Goal: Task Accomplishment & Management: Use online tool/utility

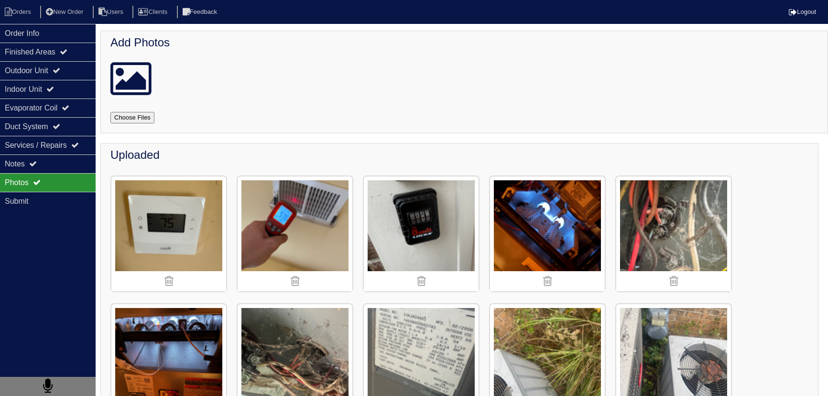
scroll to position [304, 0]
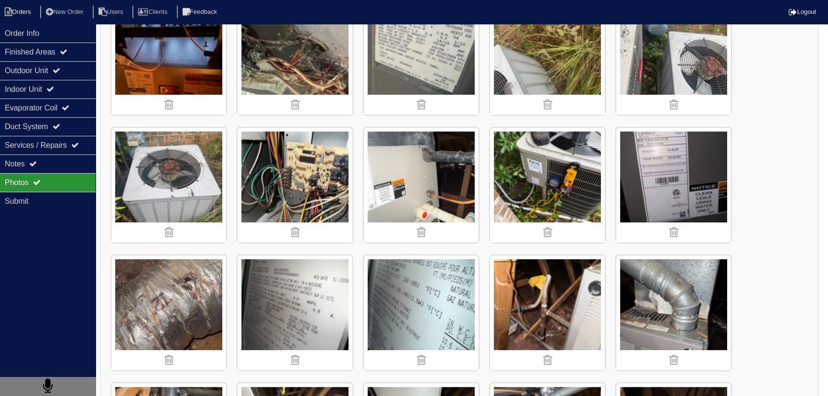
click at [15, 16] on li "Orders" at bounding box center [19, 12] width 39 height 13
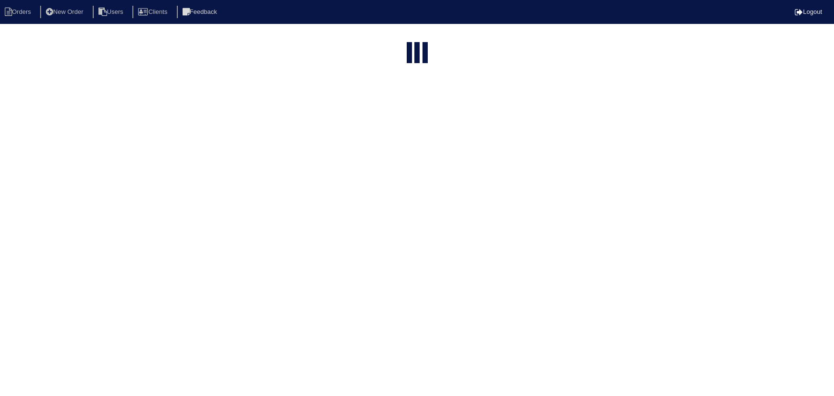
select select "15"
click at [418, 34] on input "2015" at bounding box center [398, 38] width 105 height 13
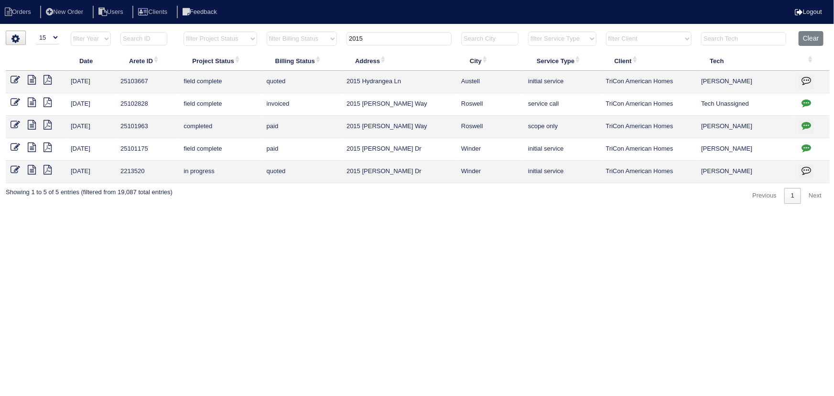
click at [418, 34] on input "2015" at bounding box center [398, 38] width 105 height 13
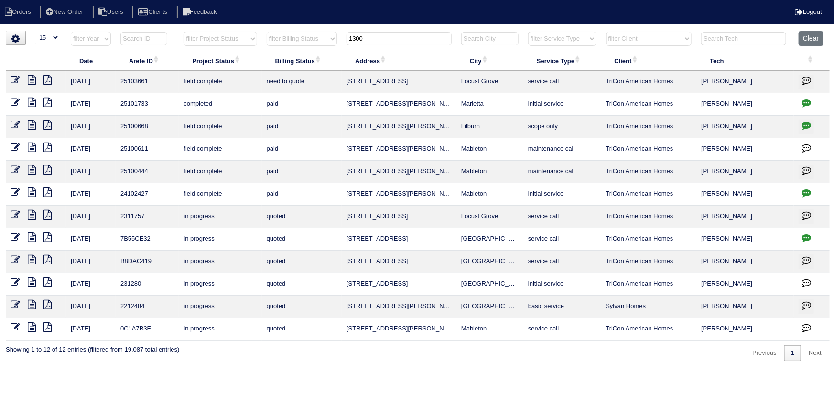
type input "1300"
click at [33, 77] on icon at bounding box center [32, 80] width 8 height 10
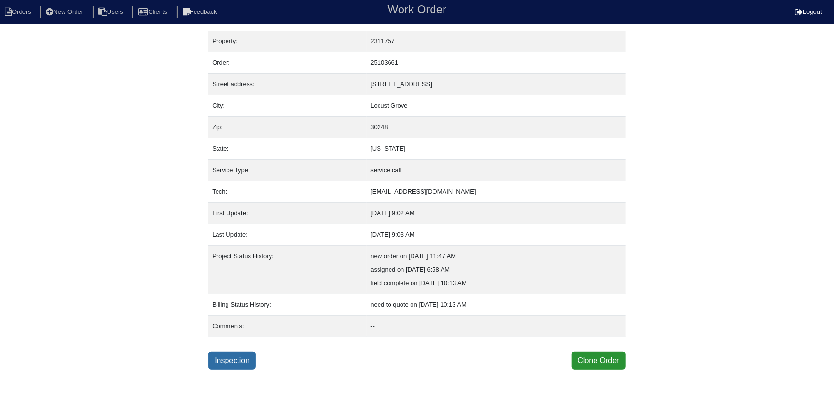
click at [245, 352] on link "Inspection" at bounding box center [231, 360] width 47 height 18
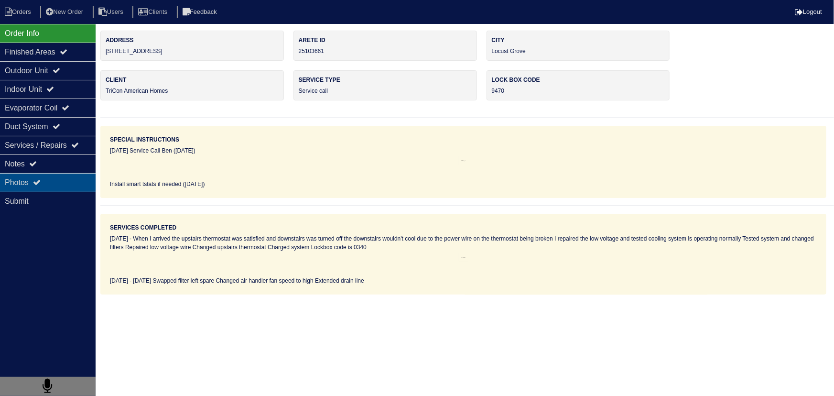
click at [64, 164] on div "Notes" at bounding box center [48, 163] width 96 height 19
click at [55, 178] on div "Photos" at bounding box center [48, 182] width 96 height 19
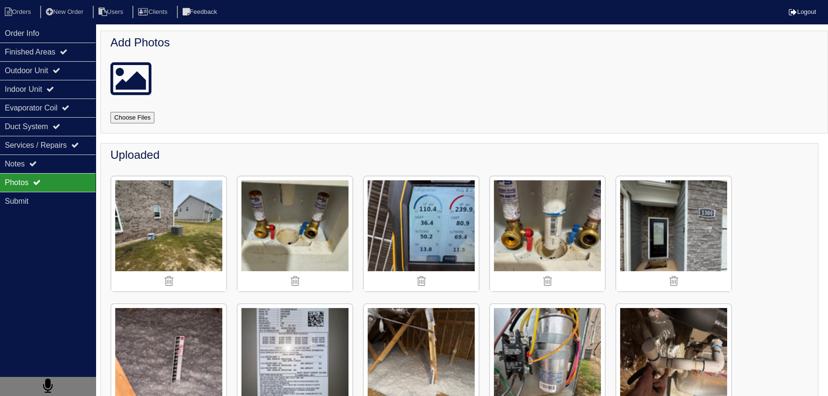
click at [562, 227] on img at bounding box center [547, 233] width 115 height 115
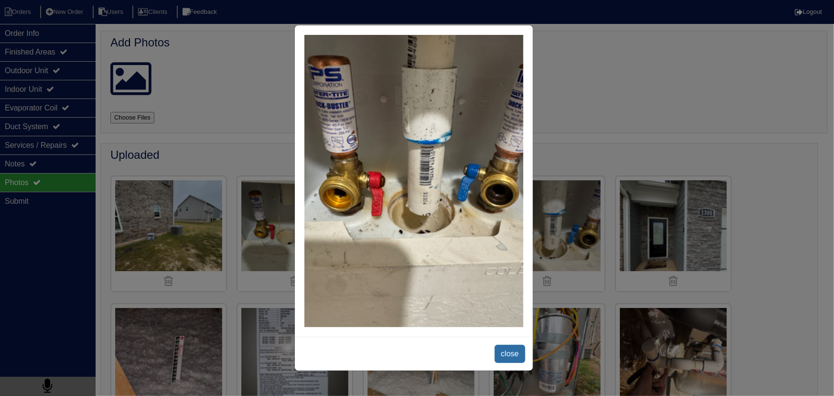
click at [503, 355] on span "close" at bounding box center [510, 354] width 30 height 18
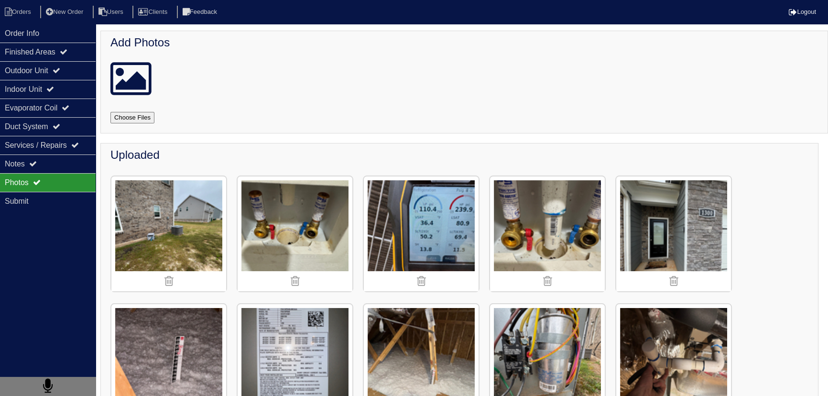
click at [290, 218] on img at bounding box center [295, 233] width 115 height 115
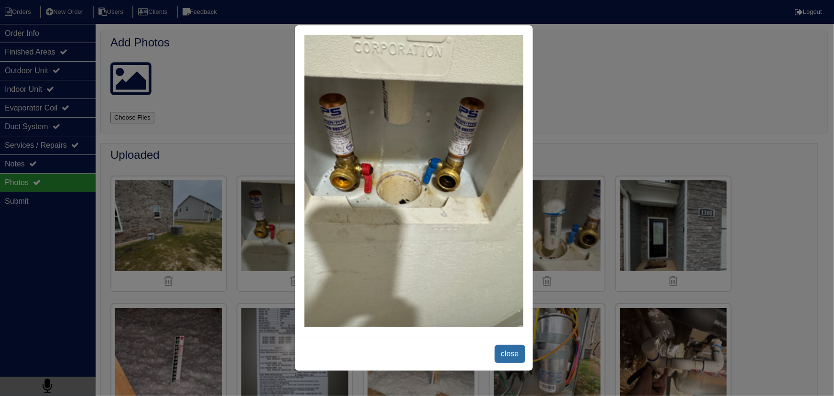
click at [497, 354] on span "close" at bounding box center [510, 354] width 30 height 18
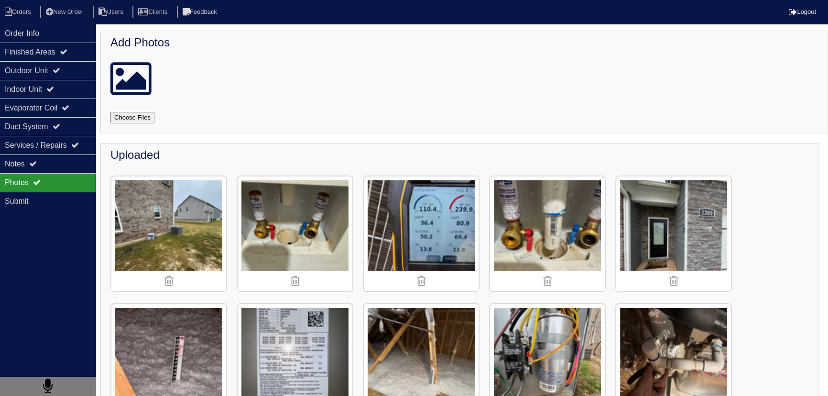
click at [552, 210] on img at bounding box center [547, 233] width 115 height 115
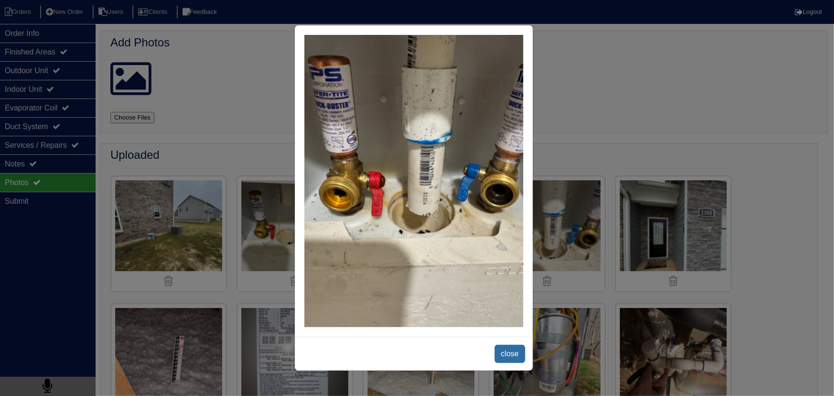
click at [503, 350] on span "close" at bounding box center [510, 354] width 30 height 18
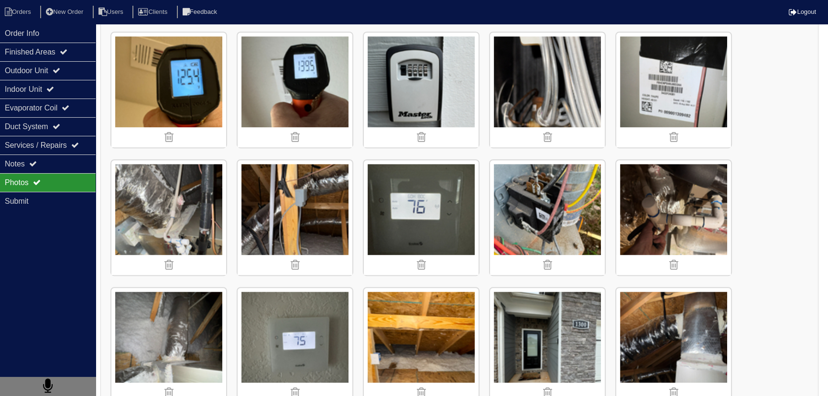
scroll to position [999, 0]
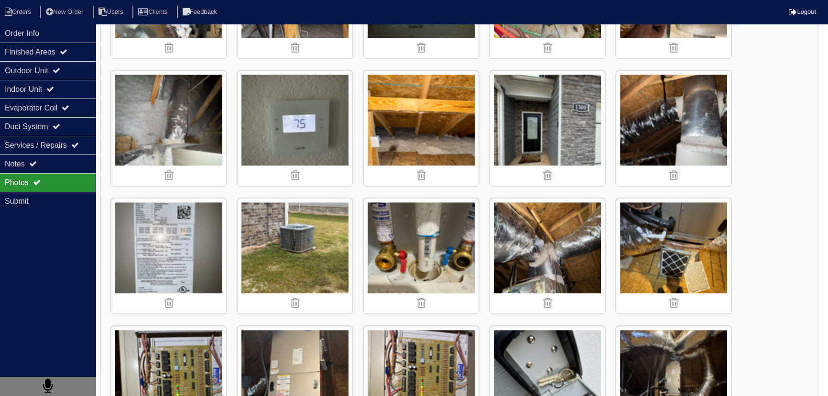
click at [431, 209] on img at bounding box center [421, 255] width 115 height 115
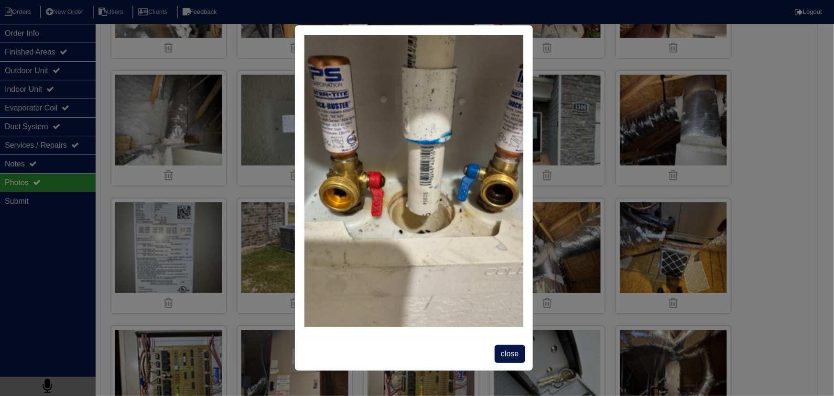
click at [517, 357] on span "close" at bounding box center [510, 354] width 30 height 18
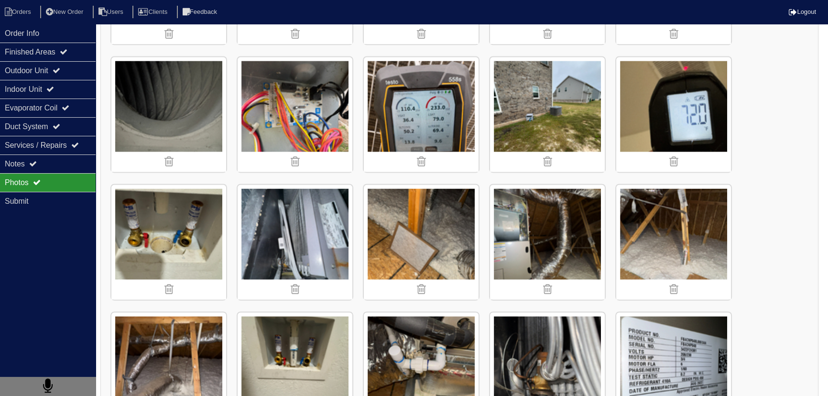
scroll to position [1868, 0]
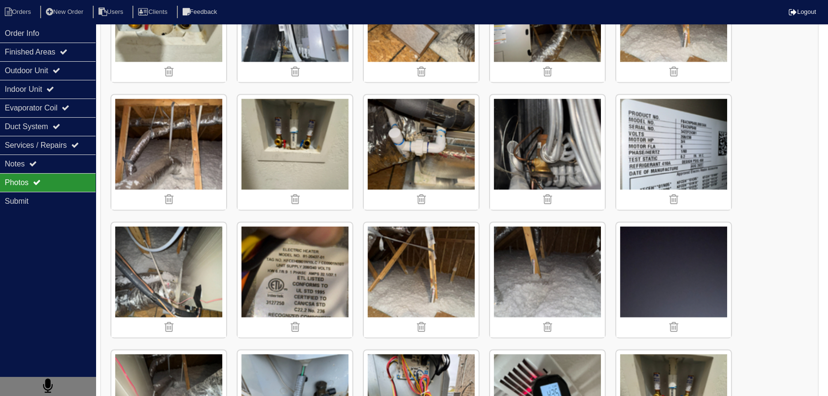
click at [301, 129] on img at bounding box center [295, 152] width 115 height 115
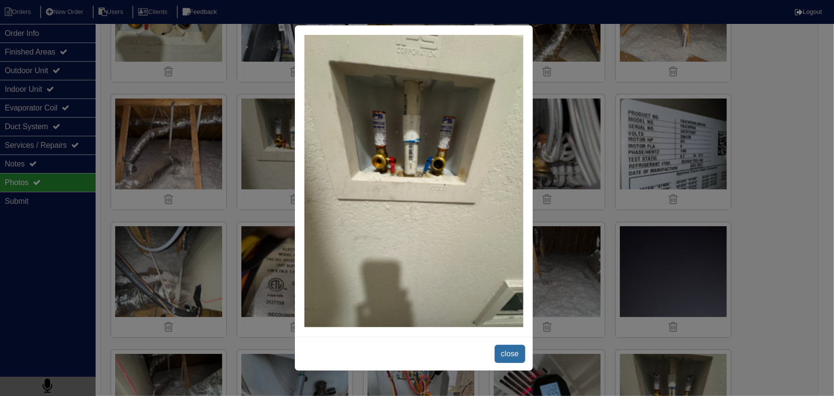
click at [507, 354] on span "close" at bounding box center [510, 354] width 30 height 18
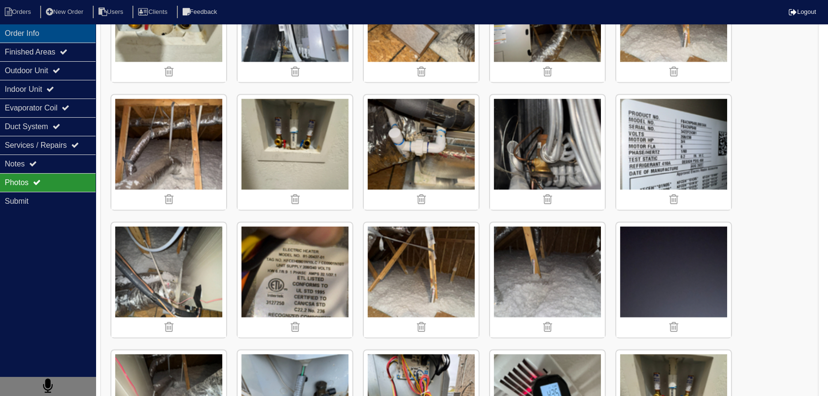
click at [68, 37] on div "Order Info" at bounding box center [48, 33] width 96 height 19
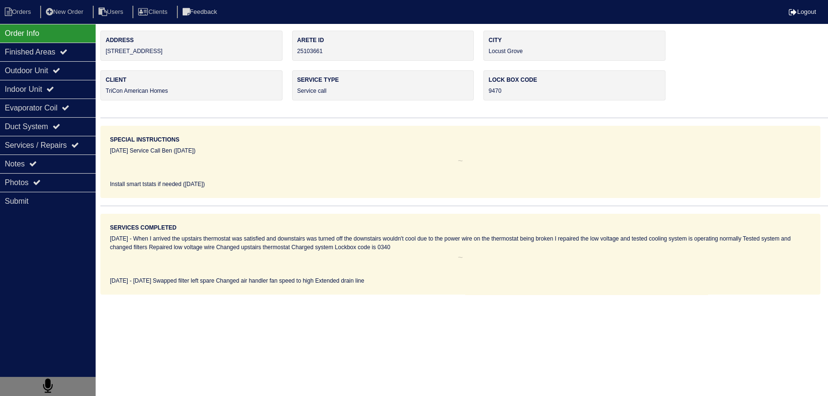
scroll to position [0, 0]
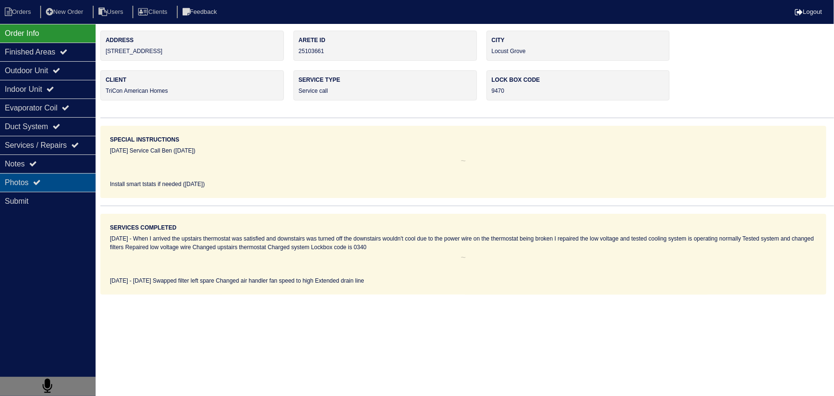
click at [58, 183] on div "Photos" at bounding box center [48, 182] width 96 height 19
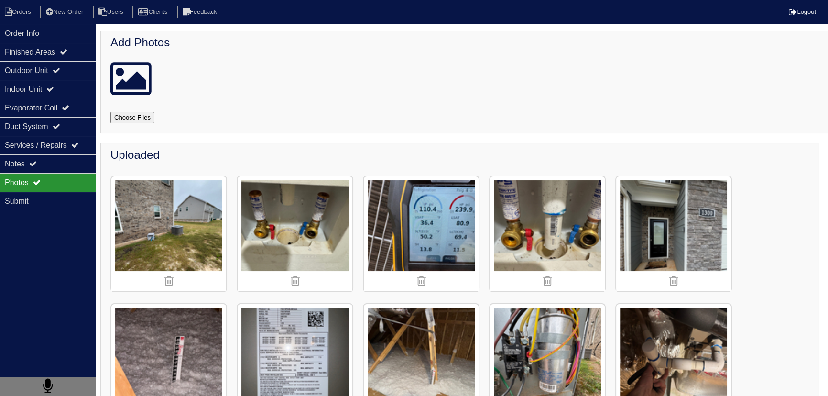
click at [249, 198] on img at bounding box center [295, 233] width 115 height 115
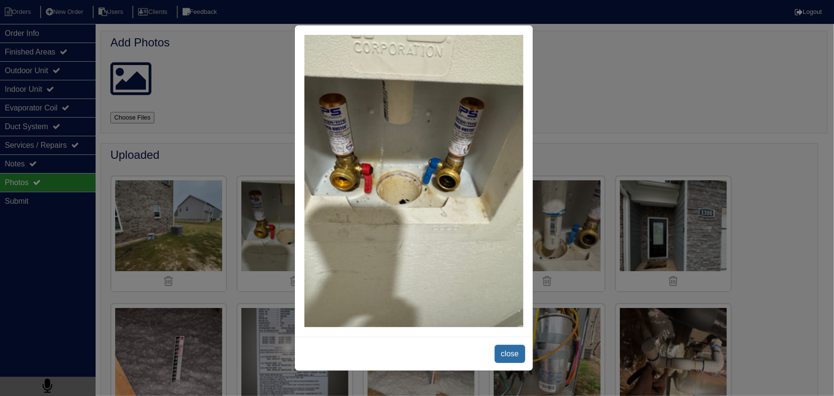
click at [516, 360] on span "close" at bounding box center [510, 354] width 30 height 18
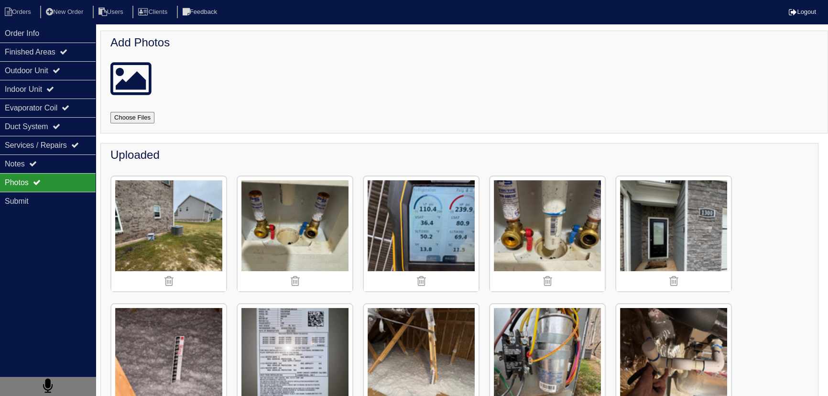
click at [562, 213] on img at bounding box center [547, 233] width 115 height 115
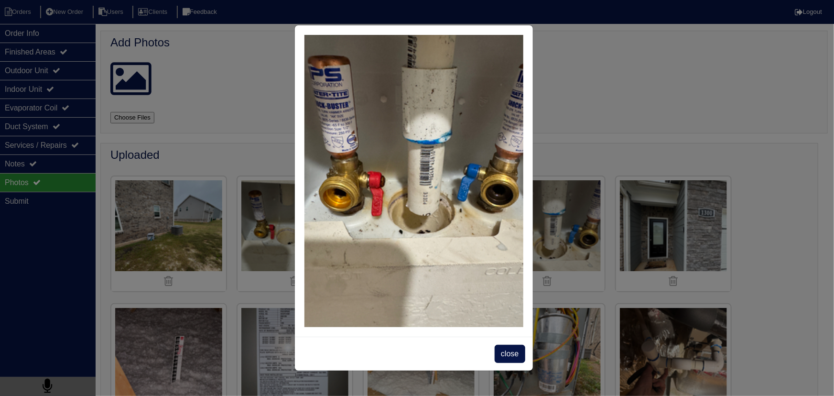
drag, startPoint x: 522, startPoint y: 353, endPoint x: 480, endPoint y: 303, distance: 65.5
click at [521, 353] on span "close" at bounding box center [510, 354] width 30 height 18
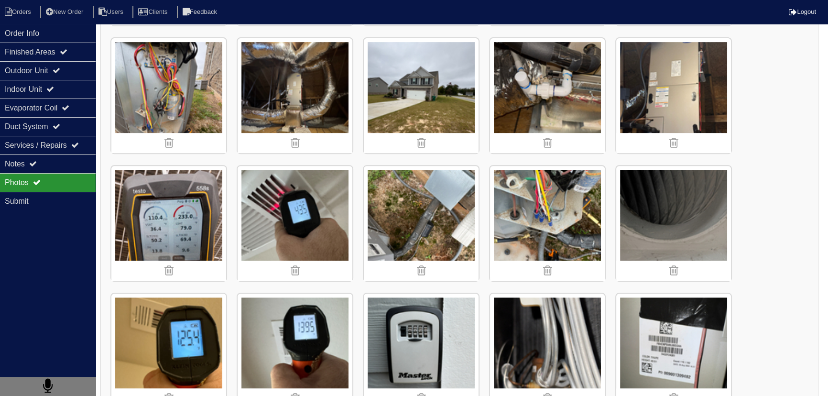
scroll to position [738, 0]
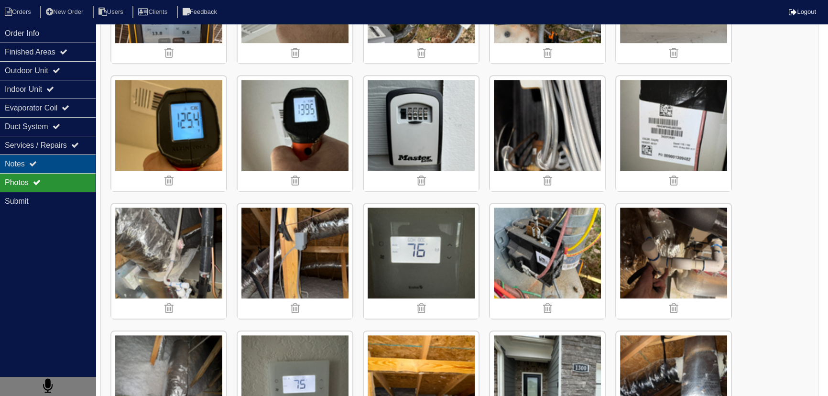
click at [37, 166] on icon at bounding box center [33, 164] width 8 height 8
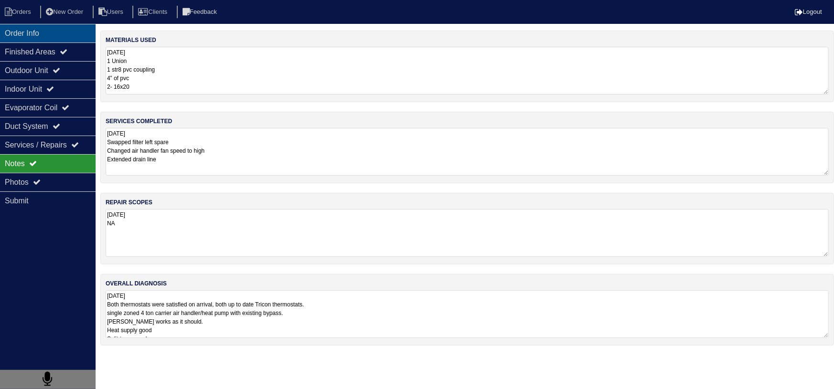
click at [33, 41] on div "Order Info" at bounding box center [48, 33] width 96 height 19
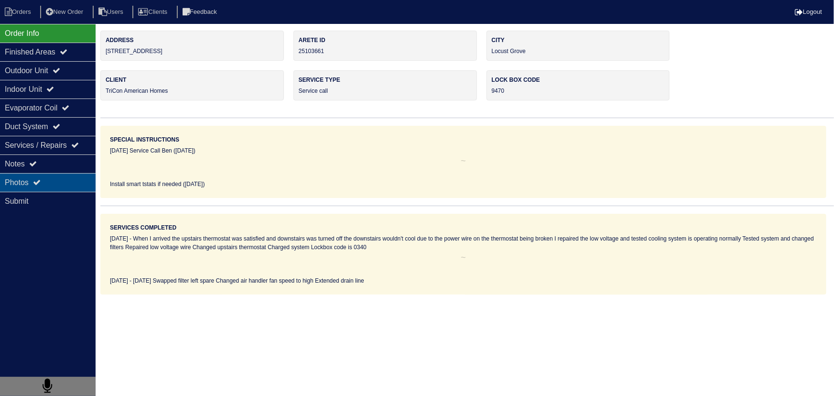
click at [48, 182] on div "Photos" at bounding box center [48, 182] width 96 height 19
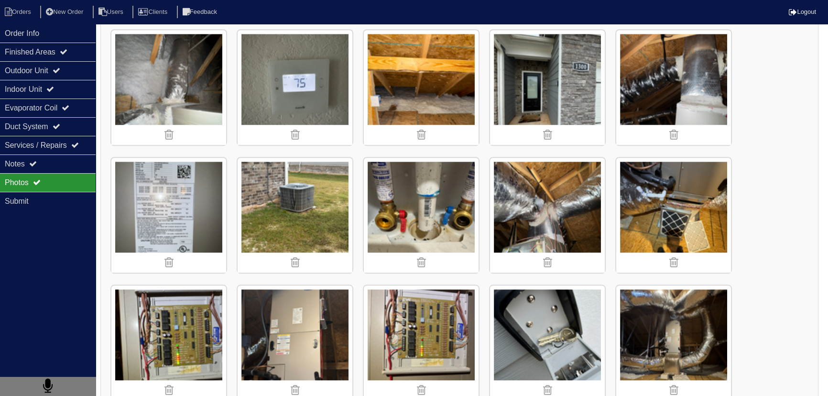
scroll to position [1042, 0]
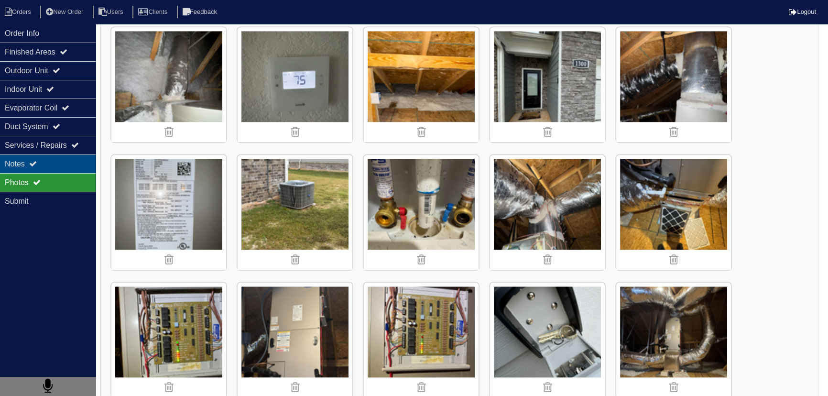
click at [50, 168] on div "Notes" at bounding box center [48, 163] width 96 height 19
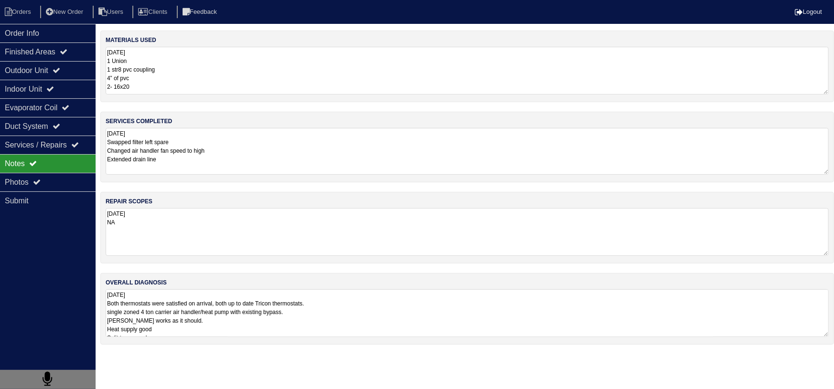
click at [217, 158] on textarea "10.6.25 Swapped filter left spare Changed air handler fan speed to high Extende…" at bounding box center [467, 151] width 723 height 47
click at [34, 178] on div "Photos" at bounding box center [48, 182] width 96 height 19
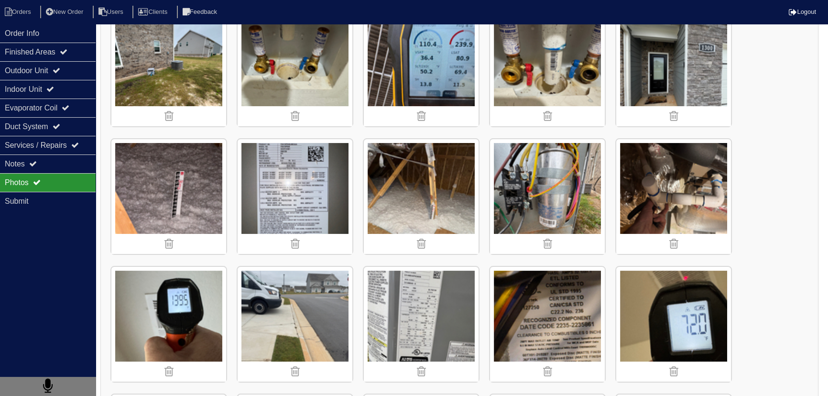
scroll to position [173, 0]
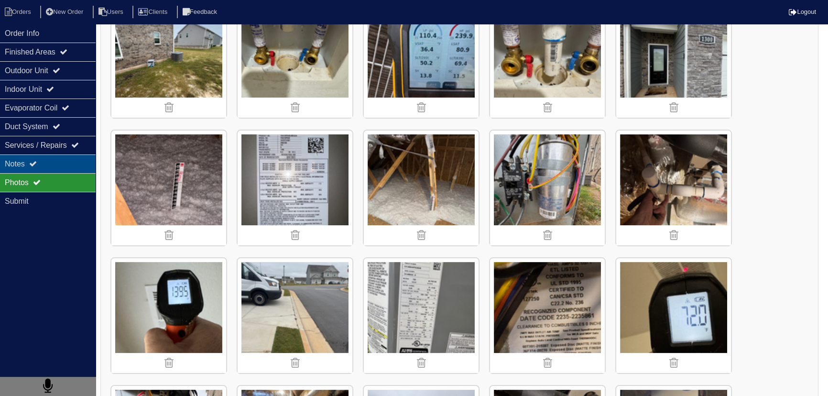
click at [57, 167] on div "Notes" at bounding box center [48, 163] width 96 height 19
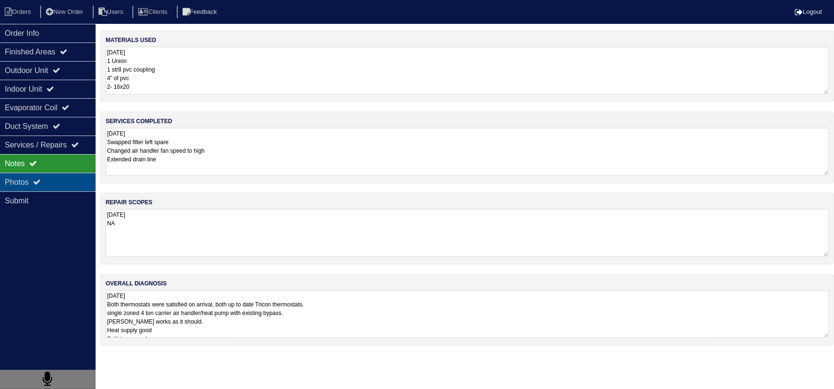
click at [47, 183] on div "Photos" at bounding box center [48, 182] width 96 height 19
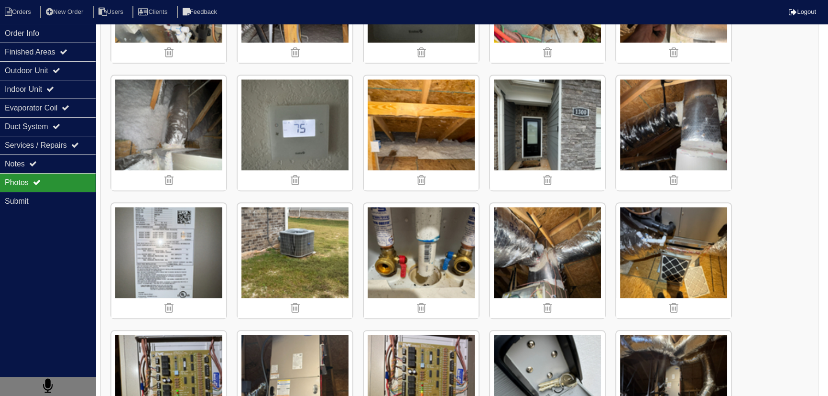
scroll to position [999, 0]
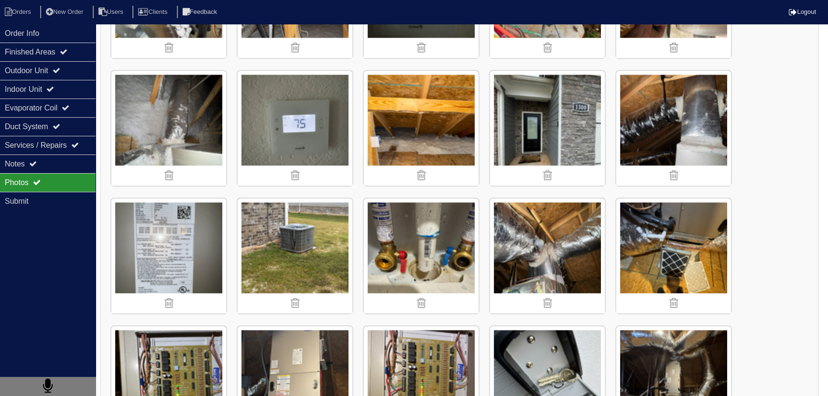
click at [292, 232] on img at bounding box center [295, 255] width 115 height 115
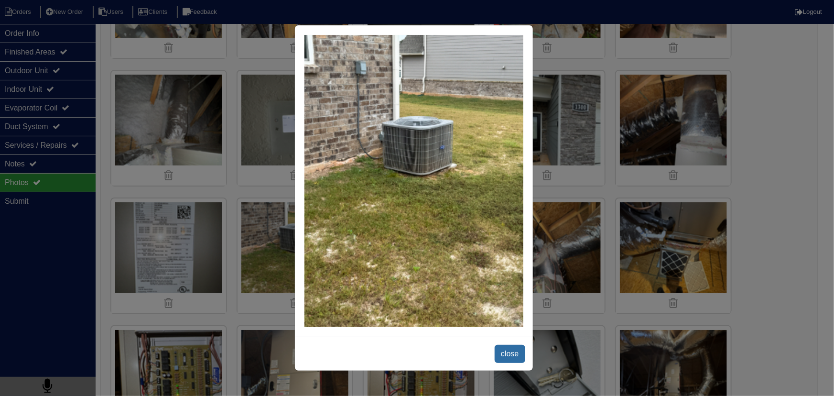
click at [514, 354] on span "close" at bounding box center [510, 354] width 30 height 18
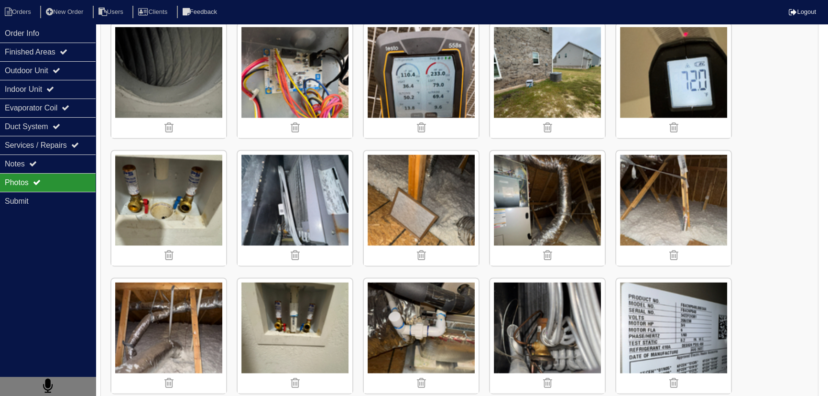
scroll to position [1825, 0]
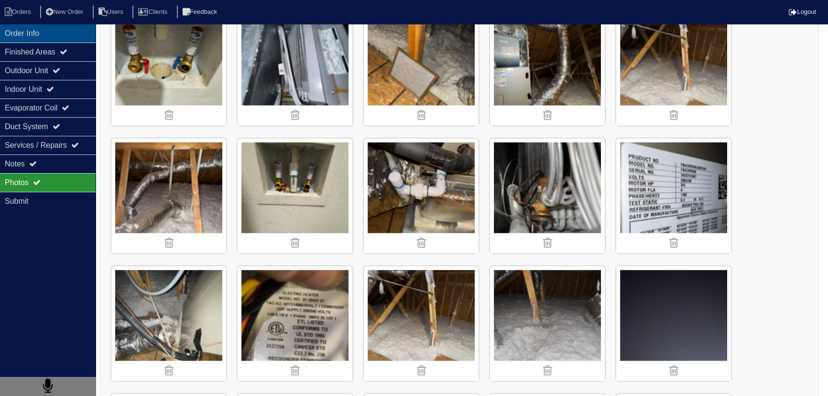
click at [57, 31] on div "Order Info" at bounding box center [48, 33] width 96 height 19
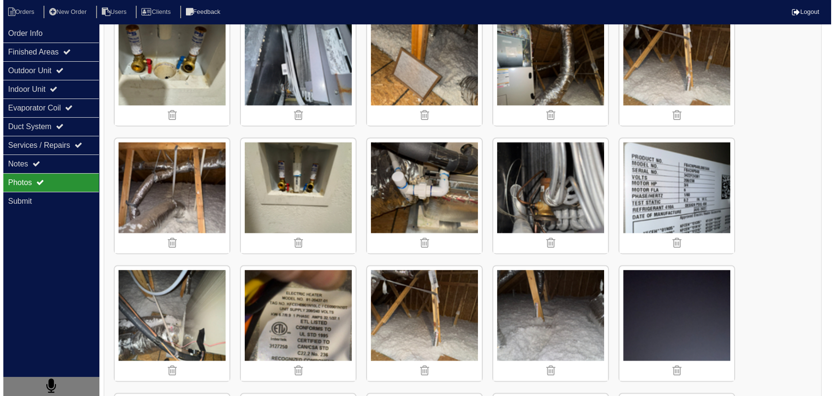
scroll to position [0, 0]
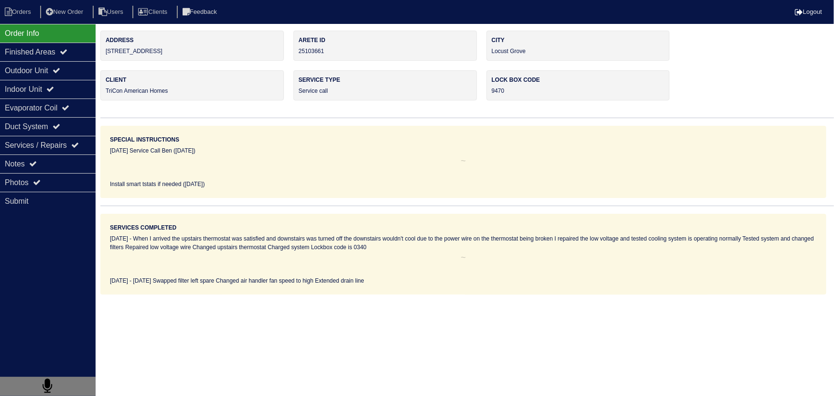
click at [27, 19] on nav "Orders New Order Users Clients Feedback Logout" at bounding box center [417, 12] width 834 height 24
click at [27, 15] on li "Orders" at bounding box center [19, 12] width 39 height 13
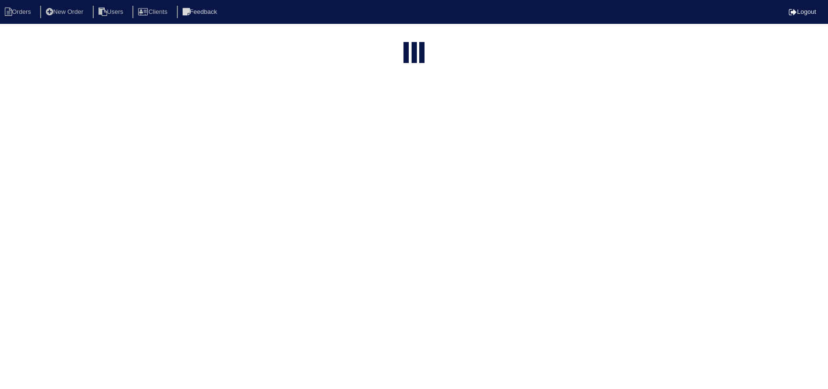
select select "15"
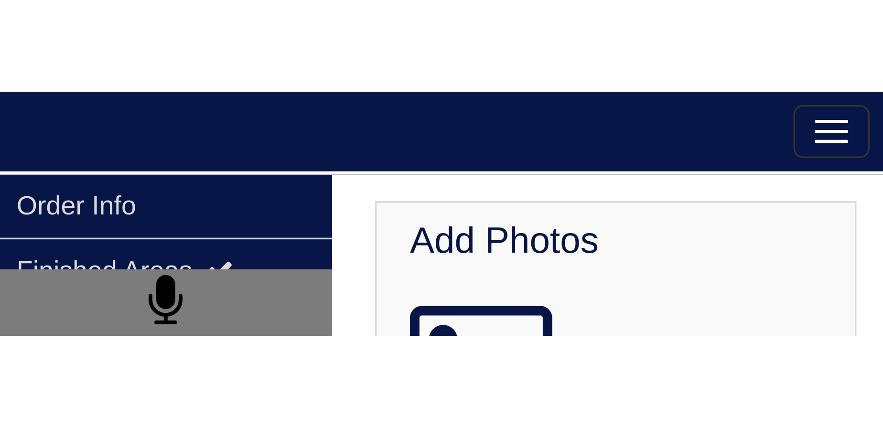
scroll to position [217, 0]
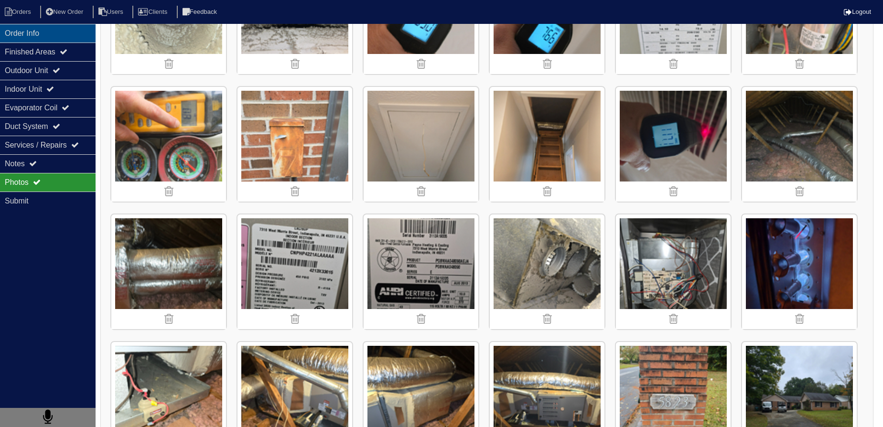
click at [28, 33] on div "Order Info" at bounding box center [48, 33] width 96 height 19
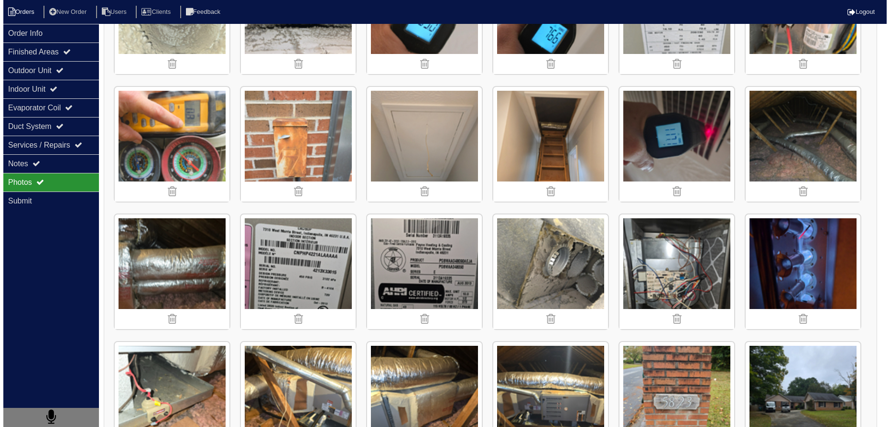
scroll to position [0, 0]
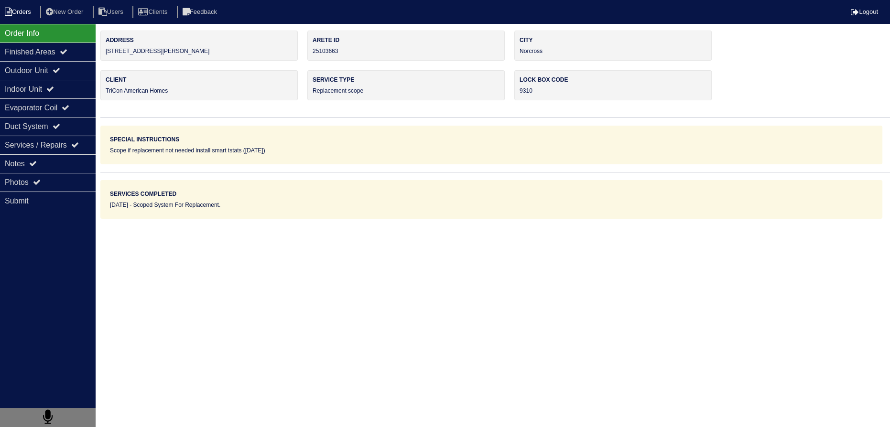
click at [20, 18] on li "Orders" at bounding box center [19, 12] width 39 height 13
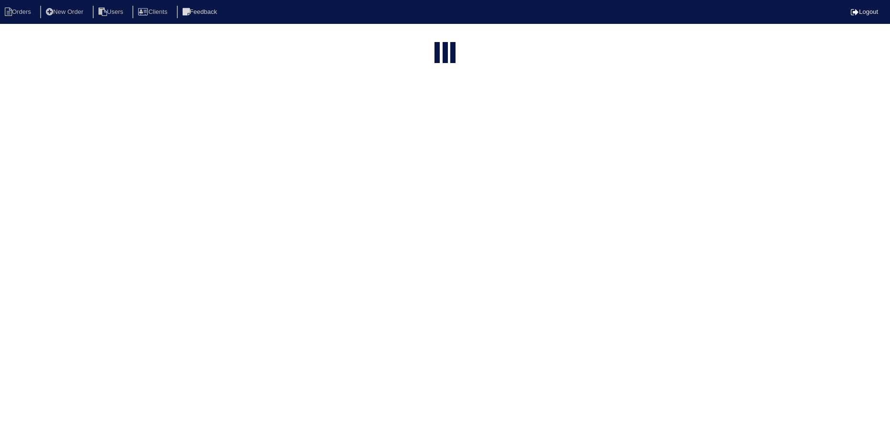
select select "15"
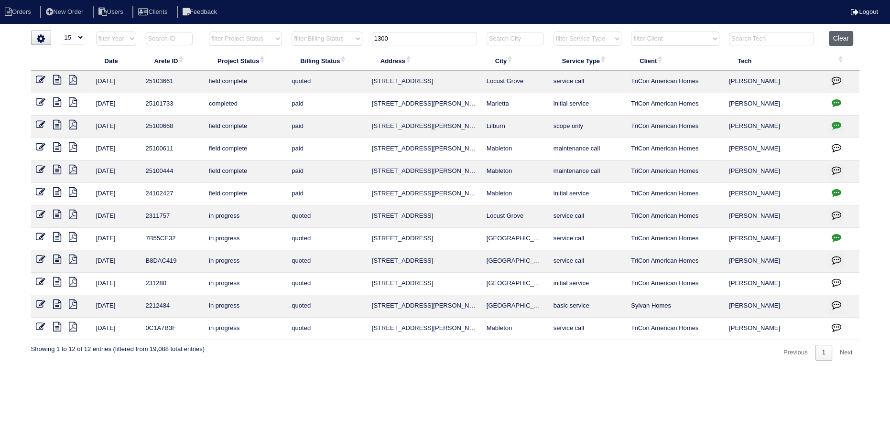
click at [851, 39] on button "Clear" at bounding box center [841, 38] width 24 height 15
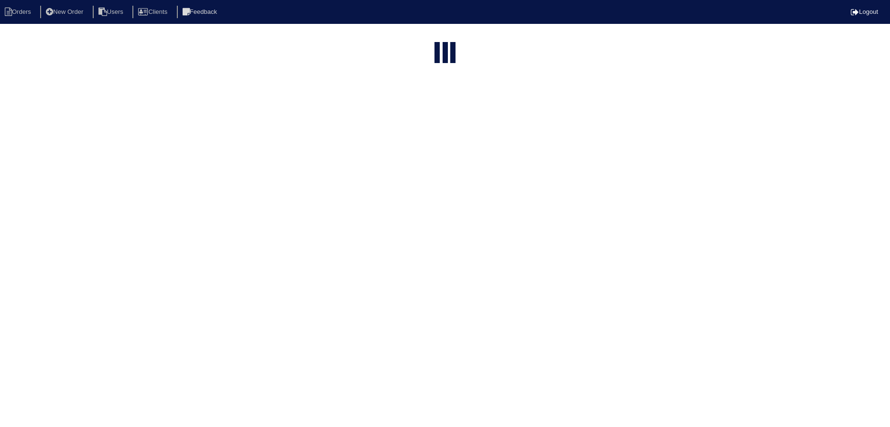
select select "15"
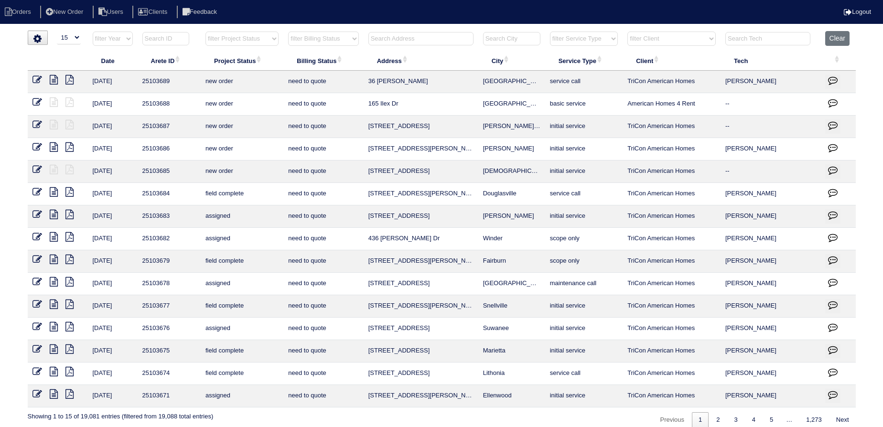
drag, startPoint x: 230, startPoint y: 34, endPoint x: 232, endPoint y: 44, distance: 10.1
click at [230, 34] on select "filter Project Status -- Any Project Status -- new order assigned in progress f…" at bounding box center [241, 39] width 73 height 14
click at [205, 32] on select "filter Project Status -- Any Project Status -- new order assigned in progress f…" at bounding box center [241, 39] width 73 height 14
click at [243, 35] on select "filter Project Status -- Any Project Status -- new order assigned in progress f…" at bounding box center [241, 39] width 73 height 14
click at [205, 32] on select "filter Project Status -- Any Project Status -- new order assigned in progress f…" at bounding box center [241, 39] width 73 height 14
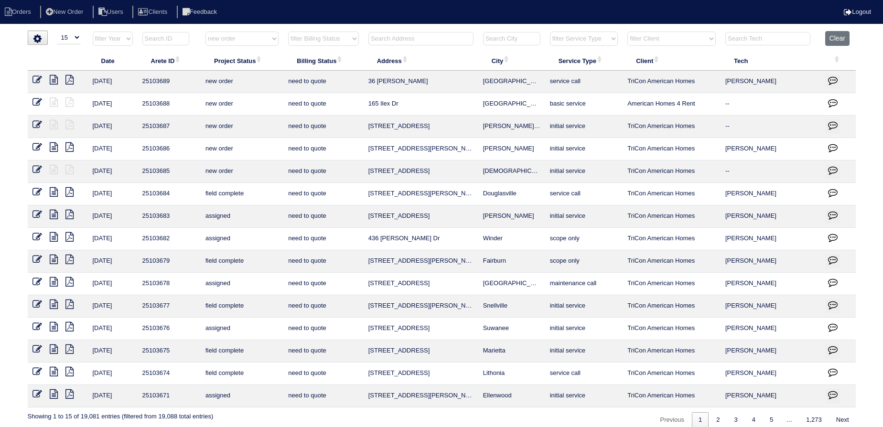
select select "new order"
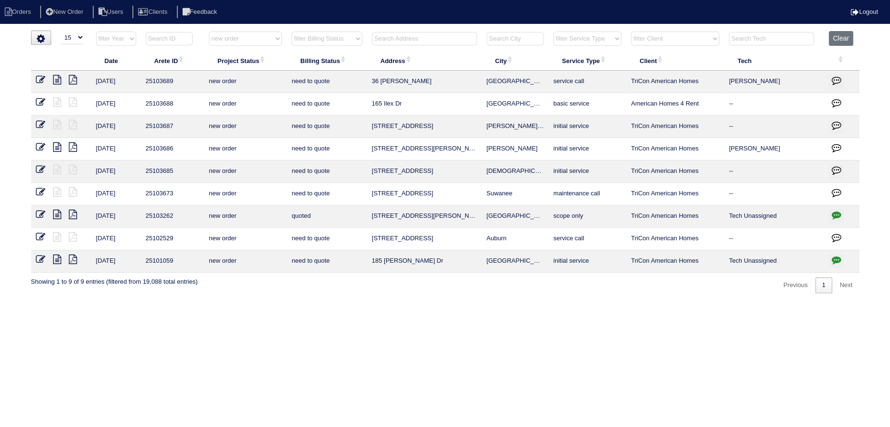
click at [271, 33] on select "filter Project Status -- Any Project Status -- new order assigned in progress f…" at bounding box center [245, 39] width 73 height 14
select select
click at [209, 32] on select "filter Project Status -- Any Project Status -- new order assigned in progress f…" at bounding box center [245, 39] width 73 height 14
click at [427, 44] on th at bounding box center [424, 41] width 115 height 20
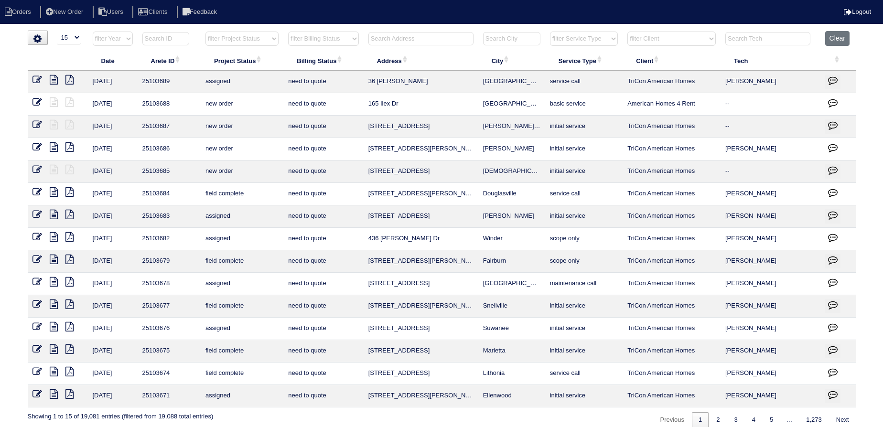
click at [429, 39] on input "text" at bounding box center [420, 38] width 105 height 13
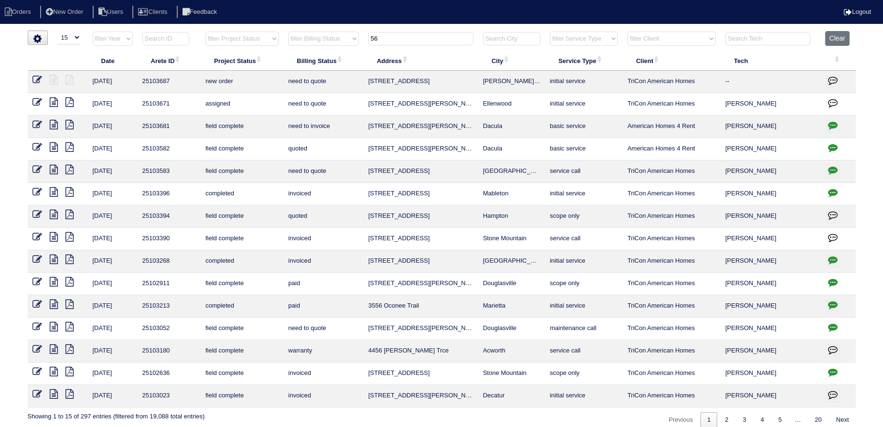
drag, startPoint x: 404, startPoint y: 36, endPoint x: 336, endPoint y: 32, distance: 68.4
click at [333, 32] on tr "filter Year -- Any Year -- 2025 2024 2023 2022 2021 2020 2019 filter Project St…" at bounding box center [442, 41] width 828 height 20
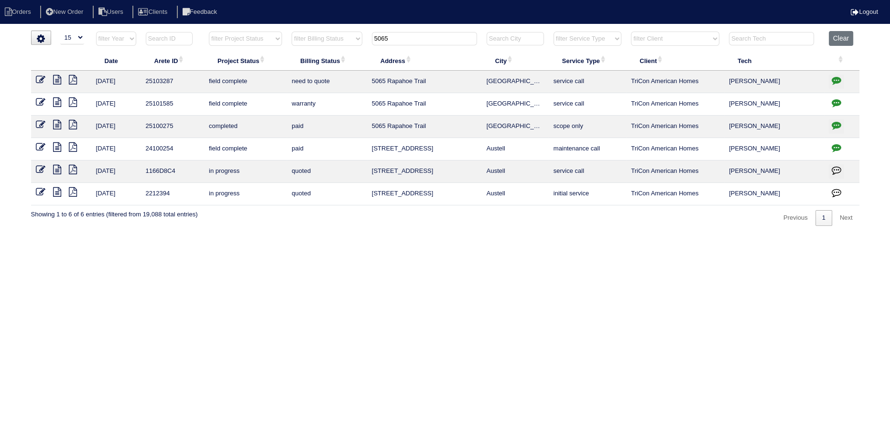
type input "5065"
click at [58, 79] on icon at bounding box center [57, 80] width 8 height 10
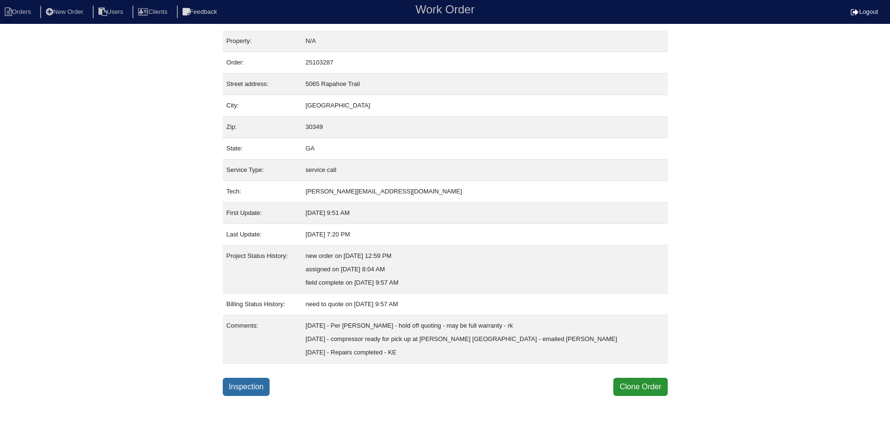
click at [248, 384] on link "Inspection" at bounding box center [246, 387] width 47 height 18
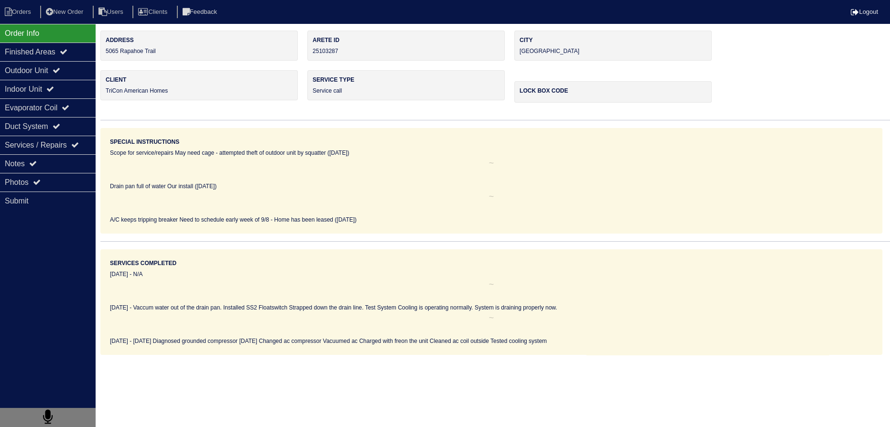
click at [69, 178] on div "Photos" at bounding box center [48, 182] width 96 height 19
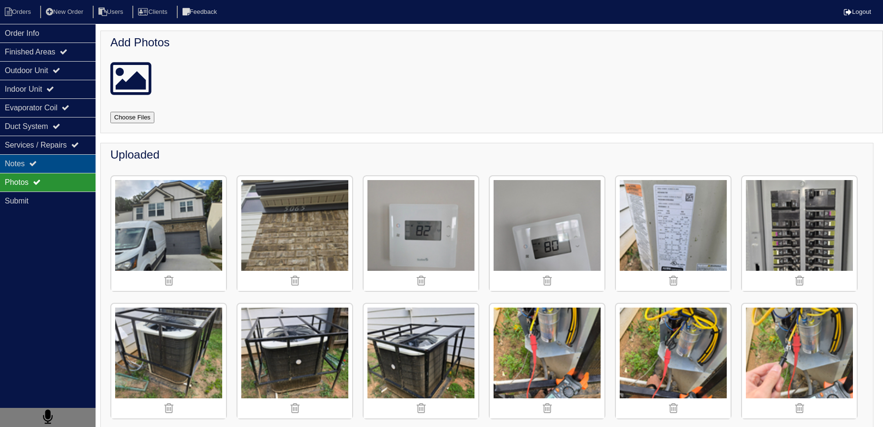
click at [55, 165] on div "Notes" at bounding box center [48, 163] width 96 height 19
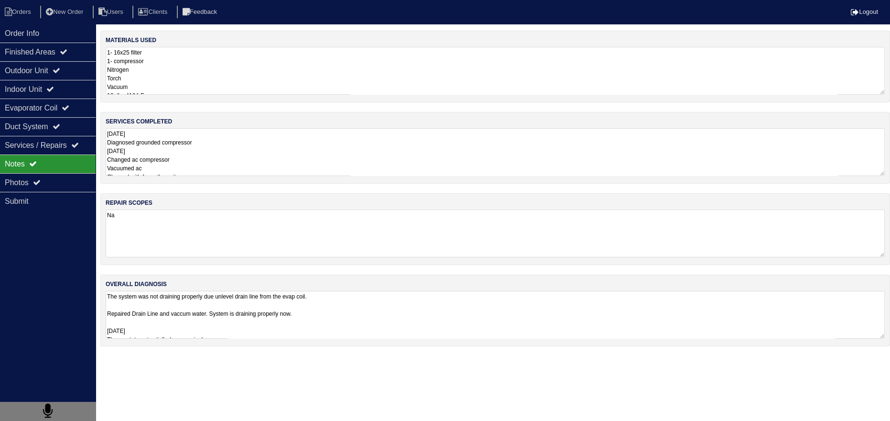
click at [201, 160] on textarea "[DATE] Diagnosed grounded compressor [DATE] Changed ac compressor Vacuumed ac C…" at bounding box center [495, 152] width 779 height 48
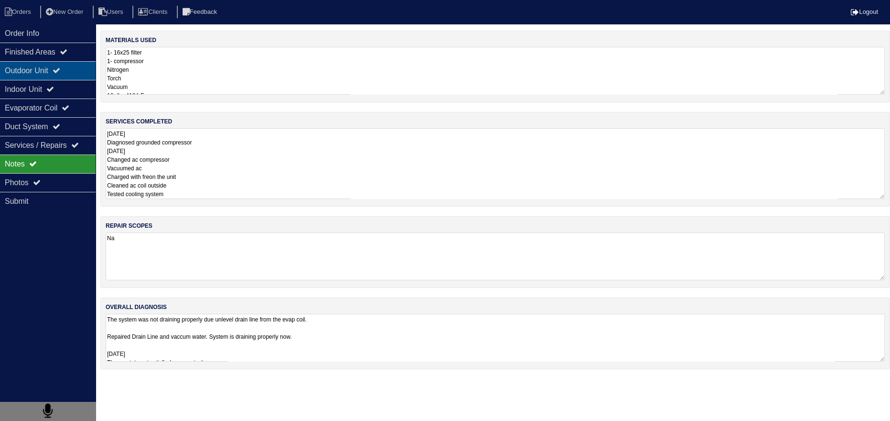
click at [42, 68] on div "Outdoor Unit" at bounding box center [48, 70] width 96 height 19
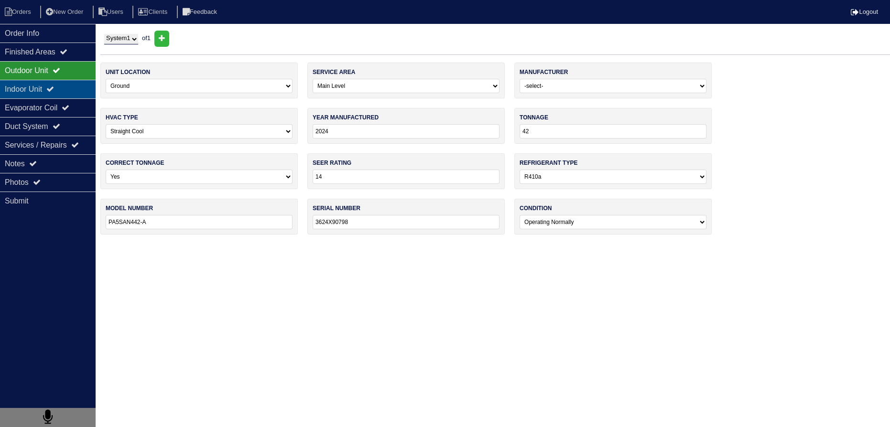
click at [43, 81] on div "Indoor Unit" at bounding box center [48, 89] width 96 height 19
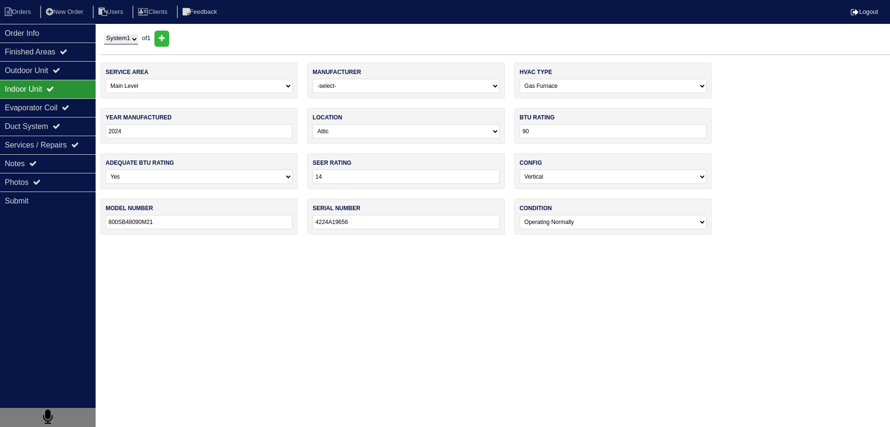
click at [39, 97] on div "Indoor Unit" at bounding box center [48, 89] width 96 height 19
click at [40, 104] on div "Evaporator Coil" at bounding box center [48, 107] width 96 height 19
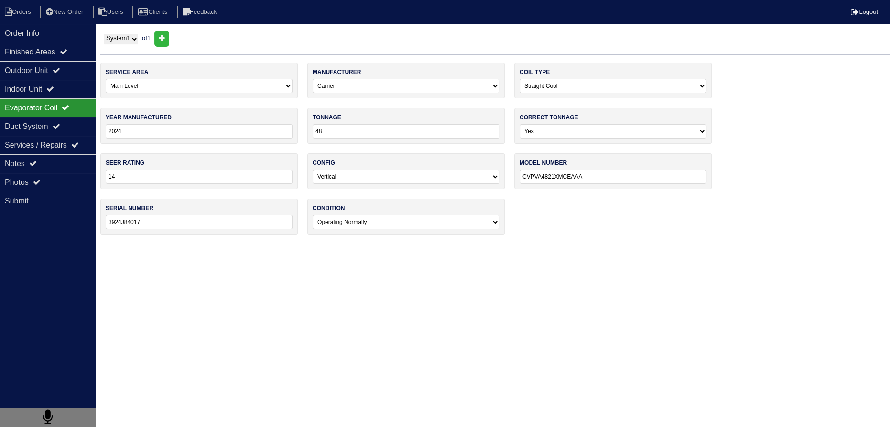
click at [49, 22] on nav "Orders New Order Users Clients Feedback Logout" at bounding box center [445, 12] width 890 height 24
click at [48, 34] on div "Order Info" at bounding box center [48, 33] width 96 height 19
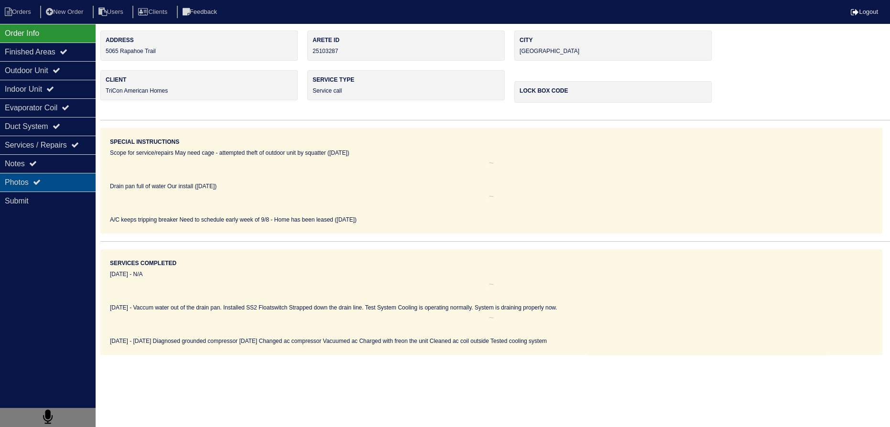
click at [72, 175] on div "Photos" at bounding box center [48, 182] width 96 height 19
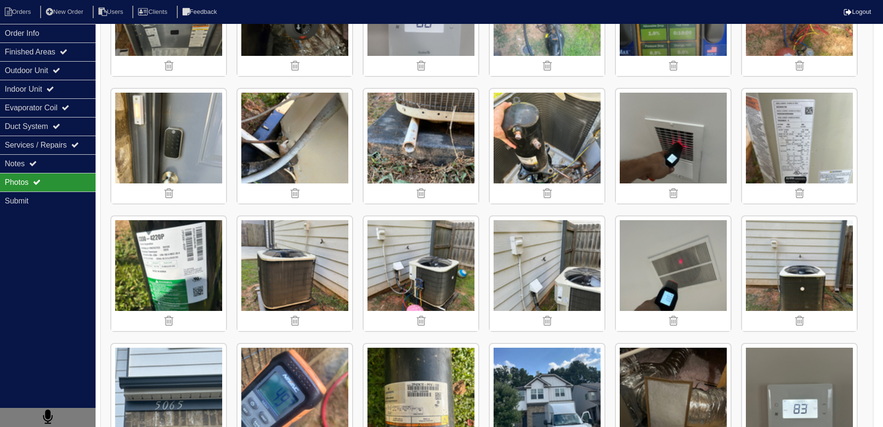
scroll to position [899, 0]
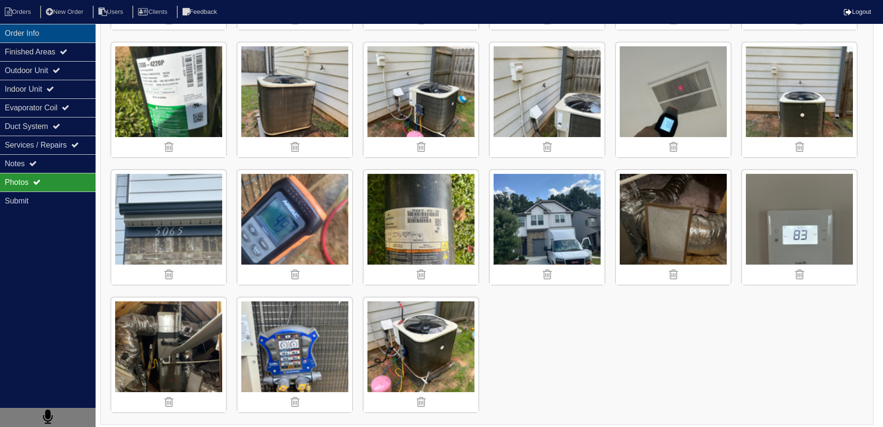
click at [53, 25] on div "Order Info" at bounding box center [48, 33] width 96 height 19
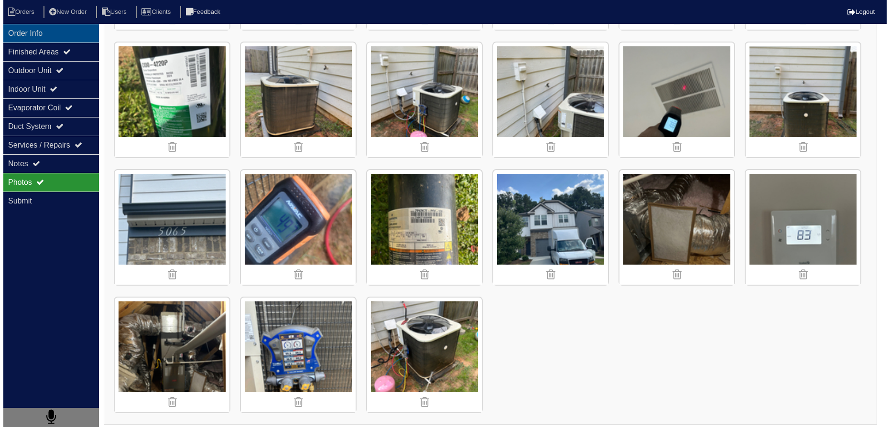
scroll to position [0, 0]
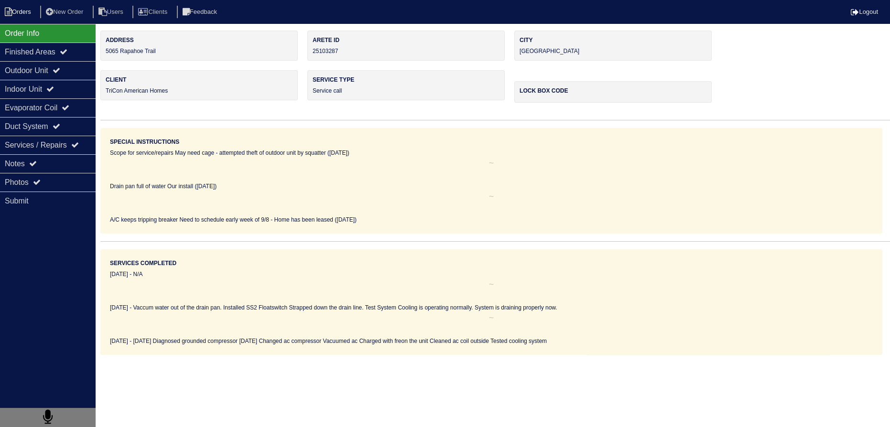
click at [31, 12] on li "Orders" at bounding box center [19, 12] width 39 height 13
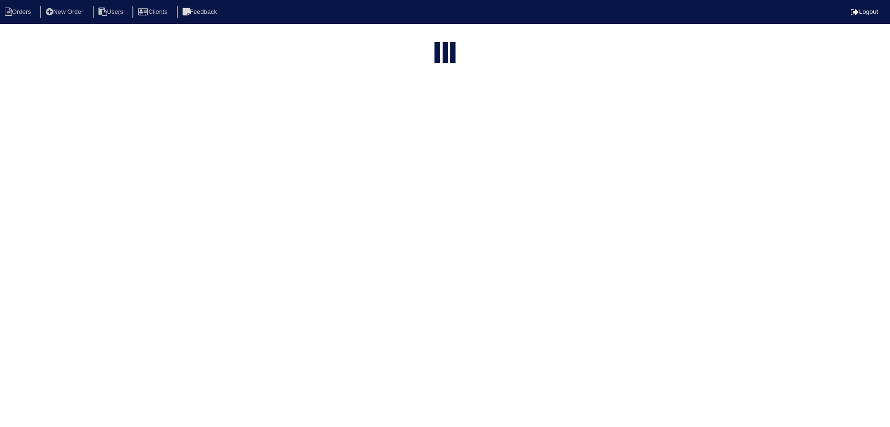
select select "15"
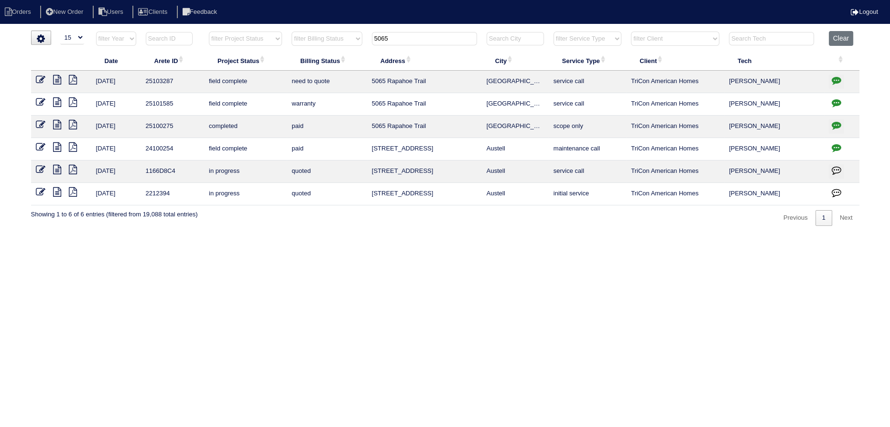
drag, startPoint x: 442, startPoint y: 37, endPoint x: 357, endPoint y: 38, distance: 85.5
click at [357, 38] on tr "filter Year -- Any Year -- 2025 2024 2023 2022 2021 2020 2019 filter Project St…" at bounding box center [445, 41] width 828 height 20
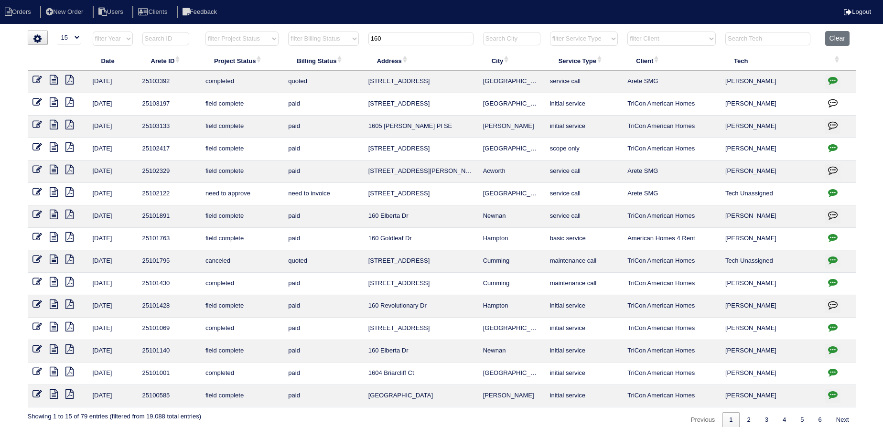
type input "160"
click at [831, 81] on icon "button" at bounding box center [833, 81] width 10 height 10
type textarea "9/16/25 - Dan to review quote - KE 9/23/25 - install completed 9/22 - LP"
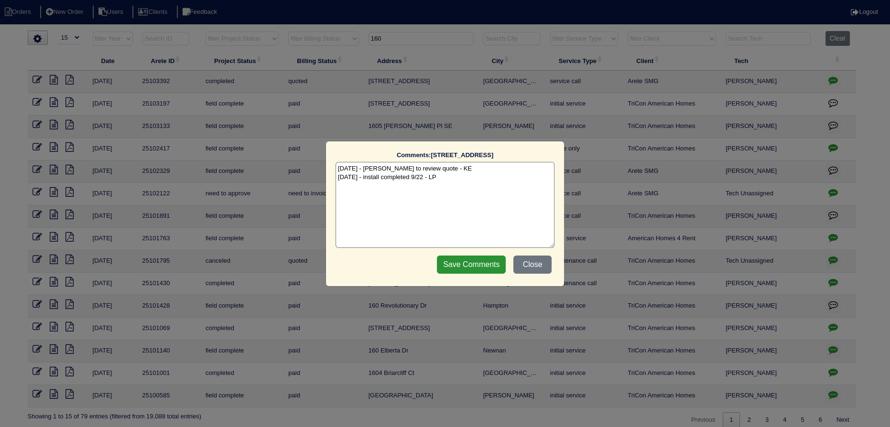
click at [534, 270] on button "Close" at bounding box center [532, 265] width 38 height 18
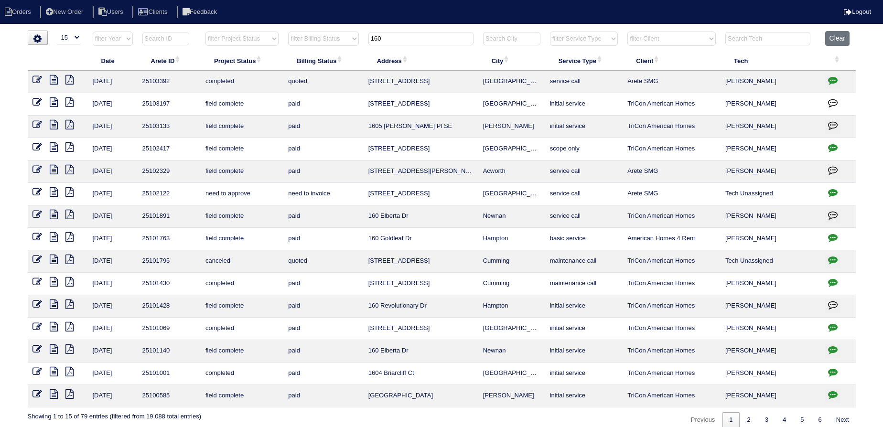
click at [54, 76] on icon at bounding box center [54, 80] width 8 height 10
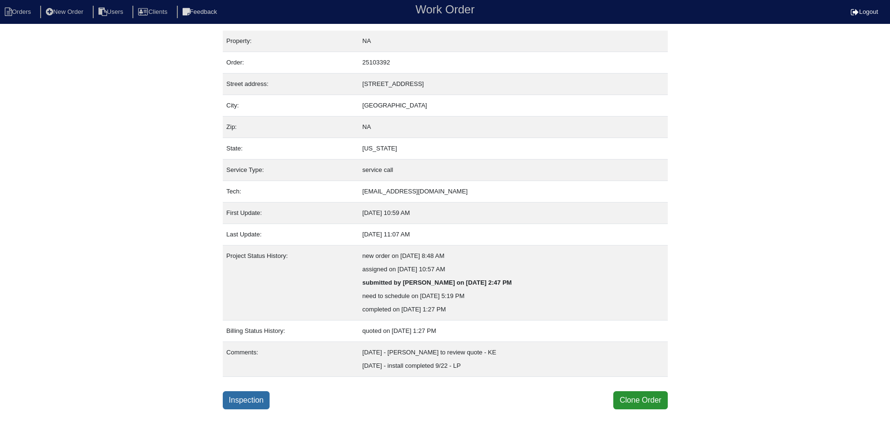
click at [261, 400] on link "Inspection" at bounding box center [246, 400] width 47 height 18
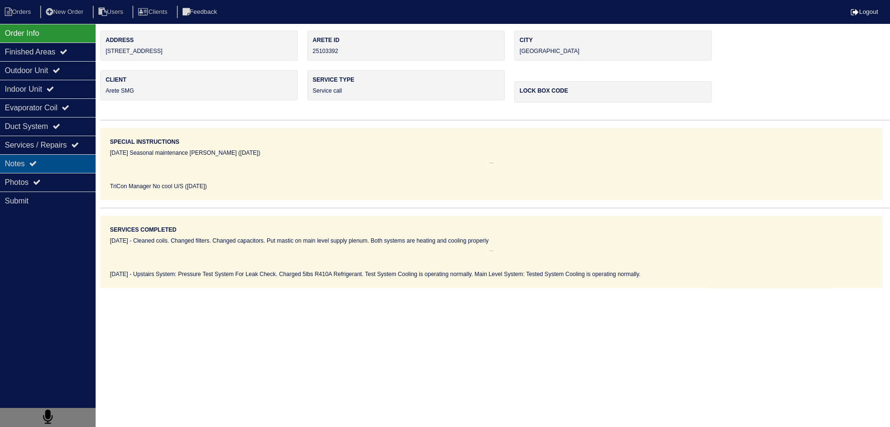
click at [59, 169] on div "Notes" at bounding box center [48, 163] width 96 height 19
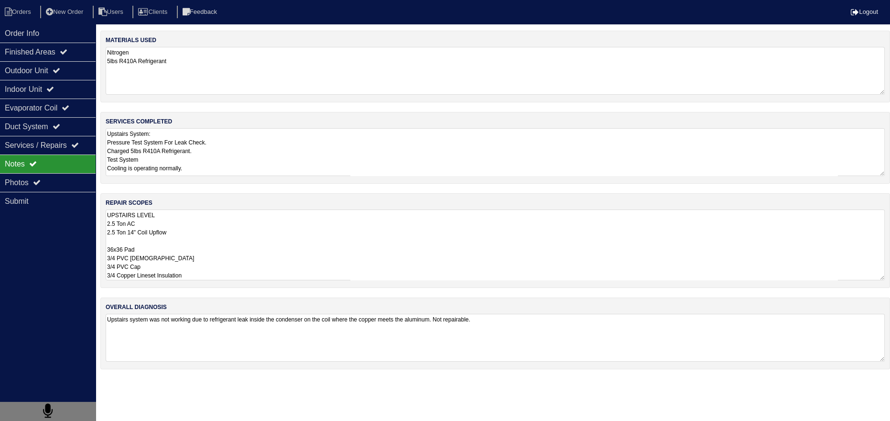
click at [147, 247] on textarea "UPSTAIRS LEVEL 2.5 Ton AC 2.5 Ton 14" Coil Upflow 36x36 Pad 3/4 PVC Male 3/4 PV…" at bounding box center [495, 244] width 779 height 71
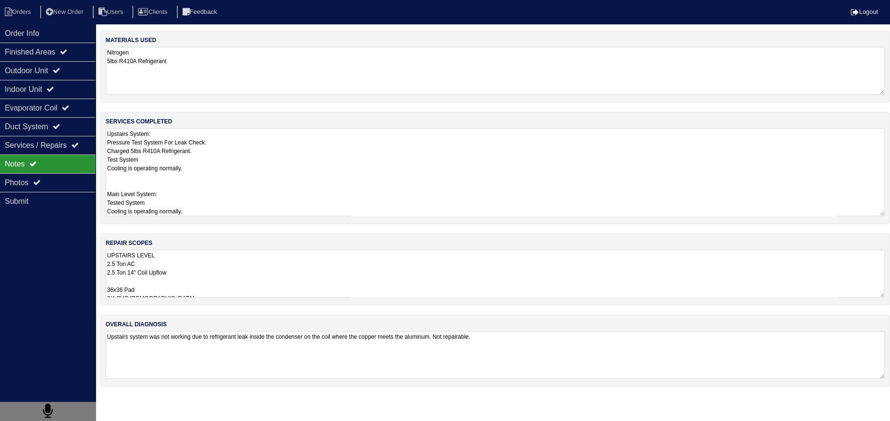
click at [196, 169] on textarea "Upstairs System: Pressure Test System For Leak Check. Charged 5lbs R410A Refrig…" at bounding box center [495, 172] width 779 height 88
click at [62, 28] on div "Order Info" at bounding box center [48, 33] width 96 height 19
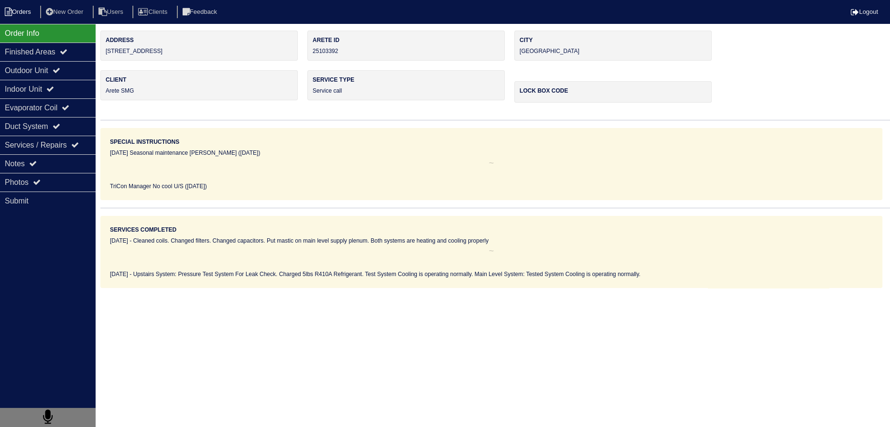
click at [18, 14] on li "Orders" at bounding box center [19, 12] width 39 height 13
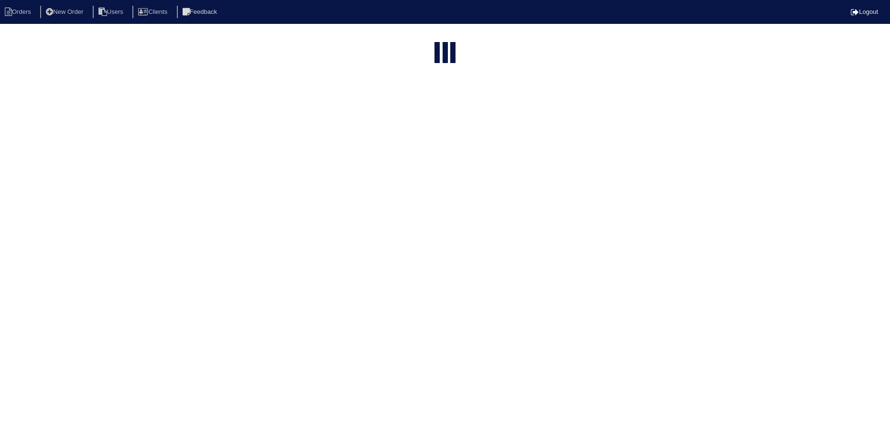
select select "15"
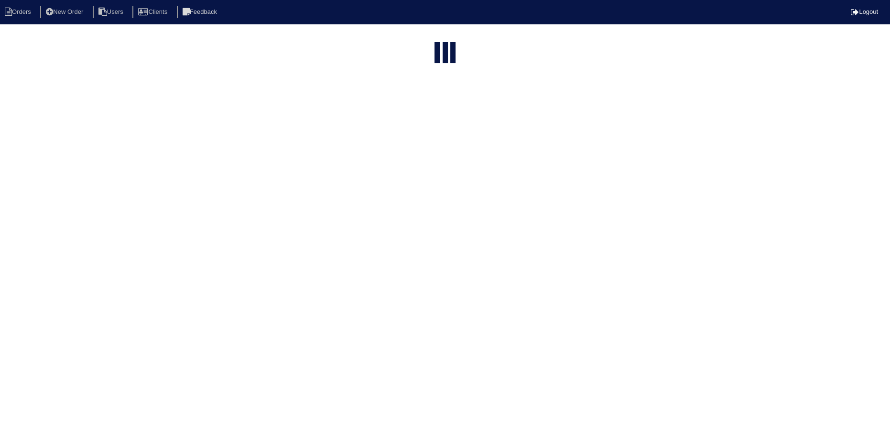
type input "160"
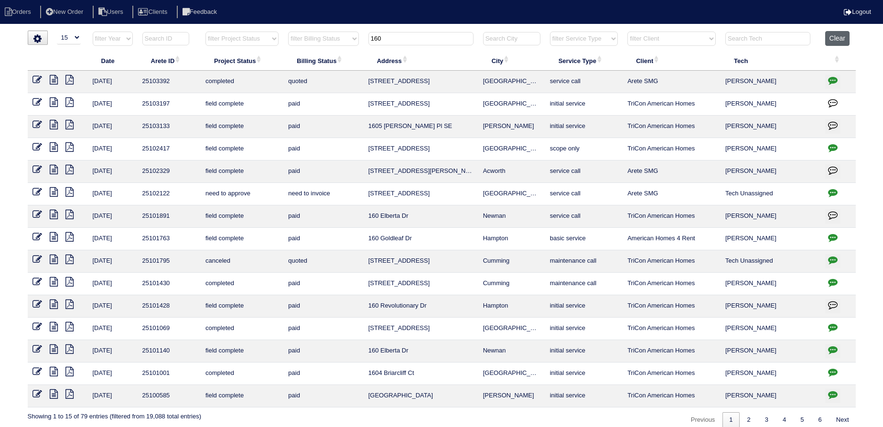
click at [843, 37] on button "Clear" at bounding box center [837, 38] width 24 height 15
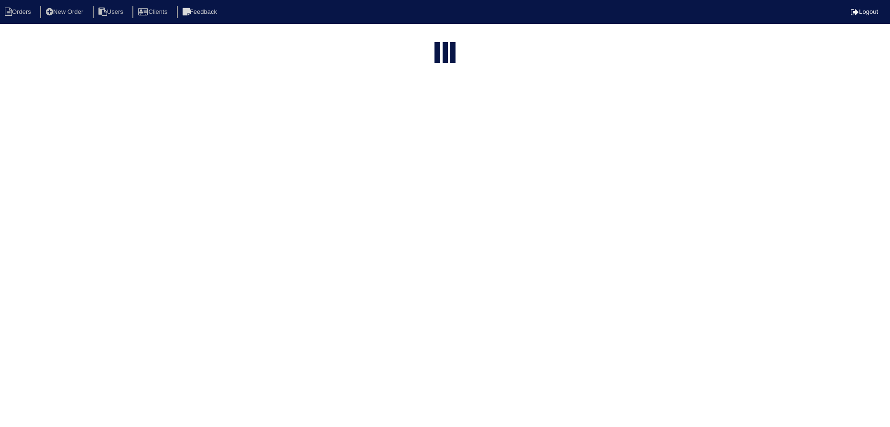
select select "15"
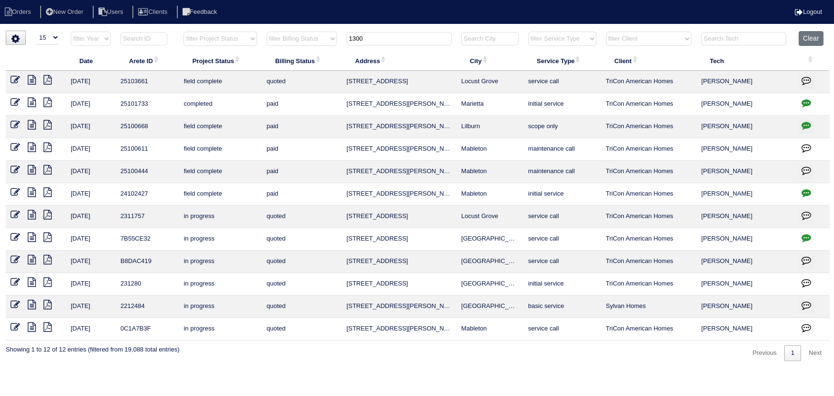
select select "15"
click at [810, 43] on button "Clear" at bounding box center [811, 38] width 24 height 15
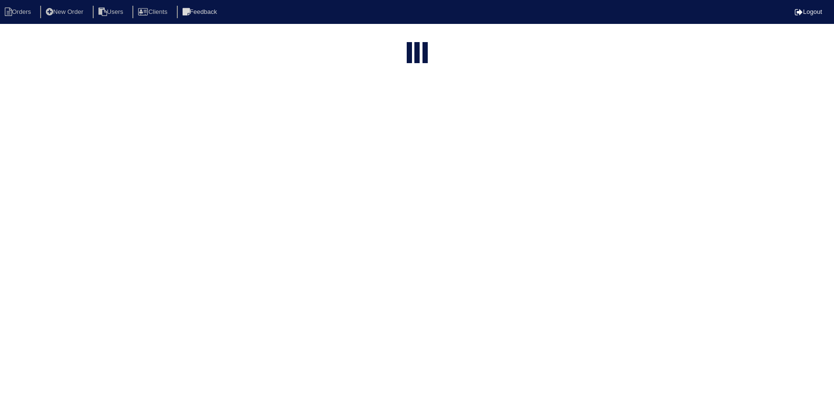
select select "15"
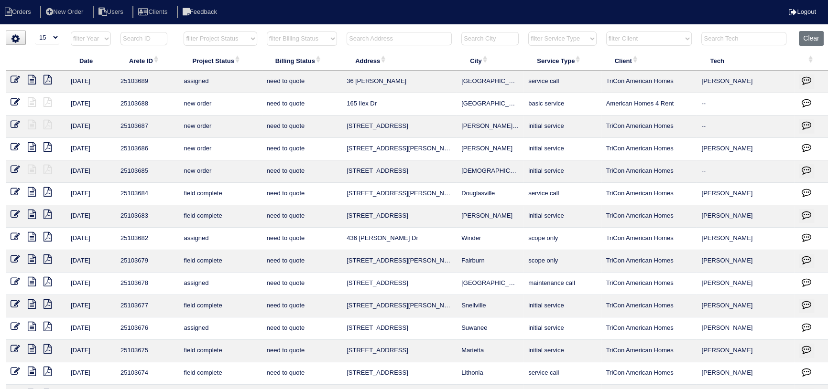
click at [387, 40] on input "text" at bounding box center [398, 38] width 105 height 13
type input "4"
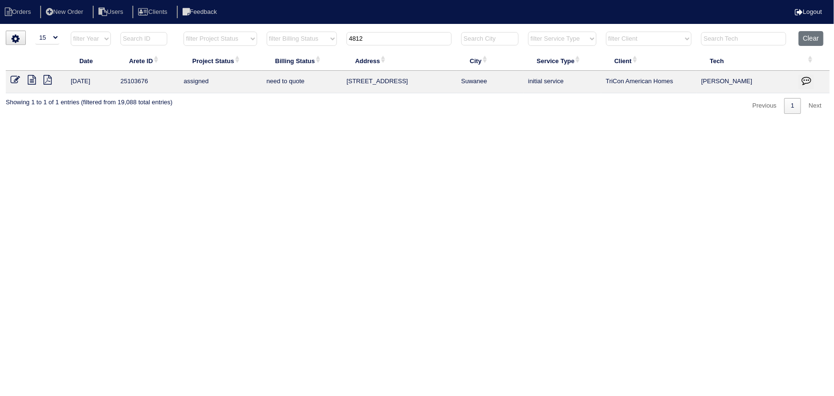
type input "4812"
click at [30, 81] on icon at bounding box center [32, 80] width 8 height 10
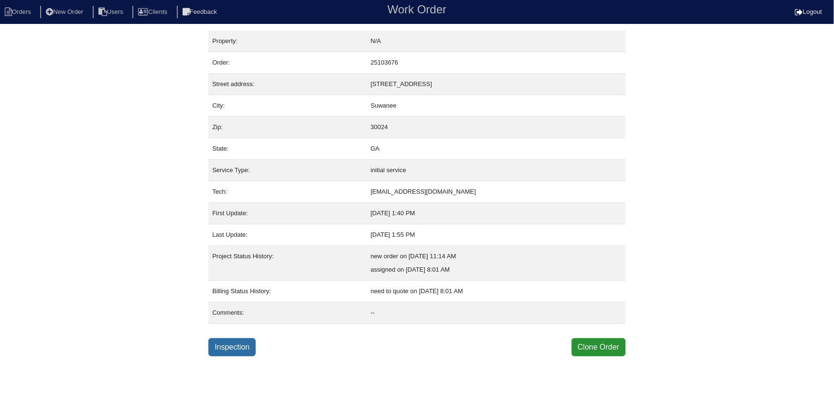
click at [252, 349] on link "Inspection" at bounding box center [231, 347] width 47 height 18
select select "0"
select select "2"
select select "Lennox"
select select "1"
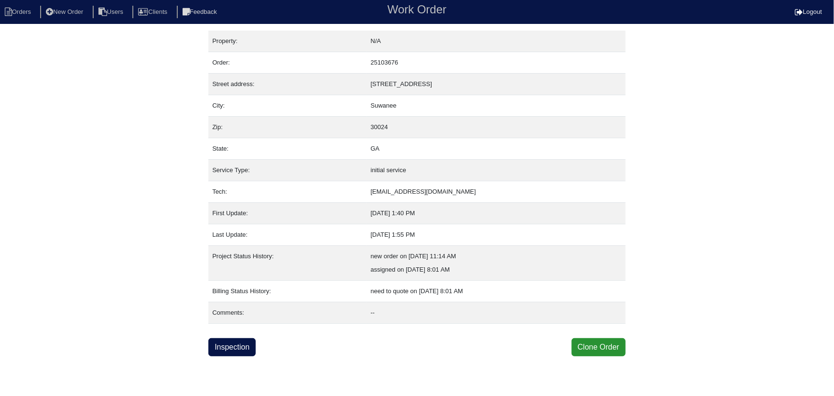
select select "0"
select select "1"
select select "2"
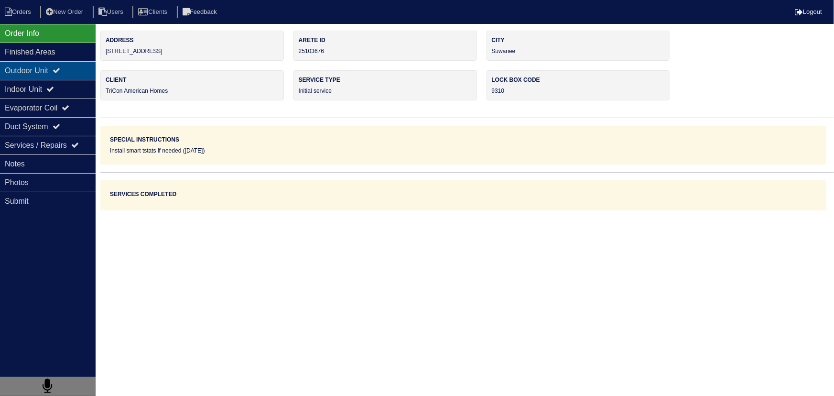
click at [60, 69] on icon at bounding box center [57, 70] width 8 height 8
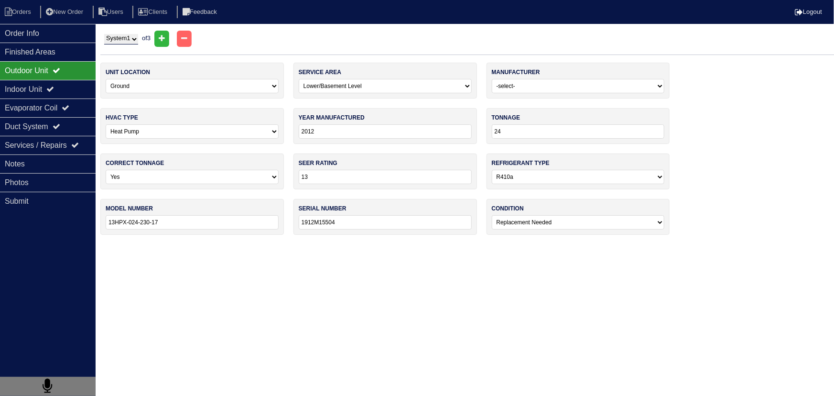
click at [134, 40] on select "System 1 System 2 System 3" at bounding box center [121, 39] width 34 height 11
select select "2"
click at [104, 34] on select "System 1 System 2 System 3" at bounding box center [121, 39] width 34 height 11
select select "0"
select select "Goodman"
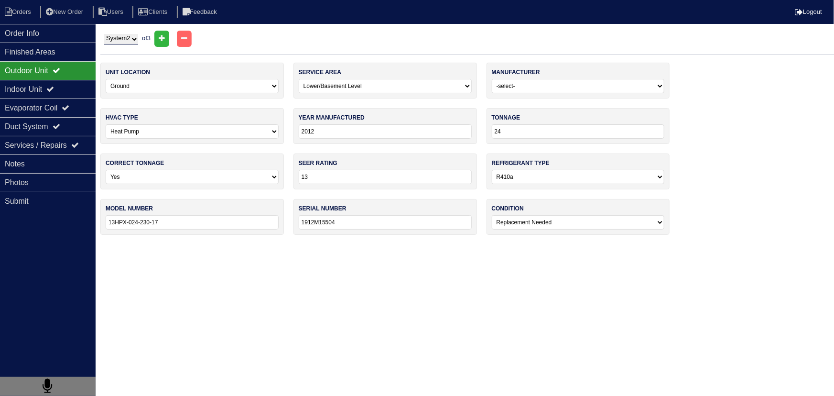
select select "0"
type input "2022"
type input "36"
type input "14"
type input "GSX140361ΚΗ"
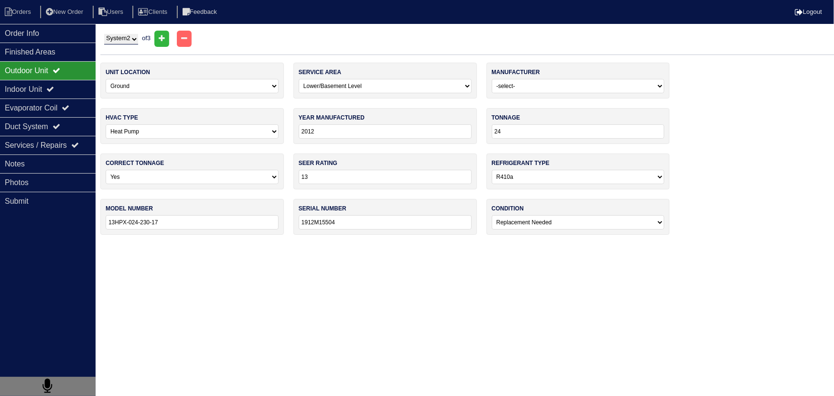
type input "2206059231"
select select "0"
select select "Comfort Maker"
select select "0"
type input "2002"
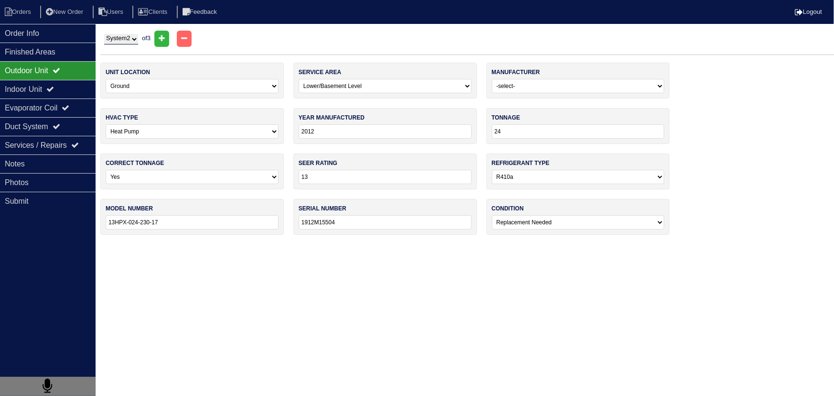
type input "75"
type input "FBF075B1261"
type input "L0222 39638"
click at [62, 87] on div "Indoor Unit" at bounding box center [48, 89] width 96 height 19
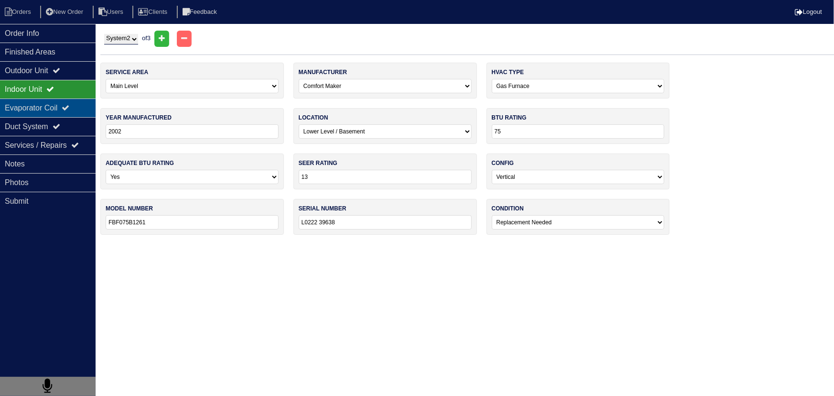
click at [58, 98] on div "Evaporator Coil" at bounding box center [48, 107] width 96 height 19
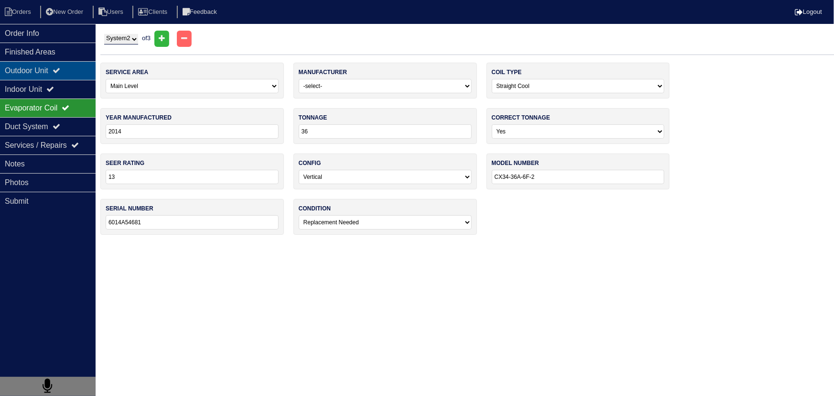
click at [60, 78] on div "Outdoor Unit" at bounding box center [48, 70] width 96 height 19
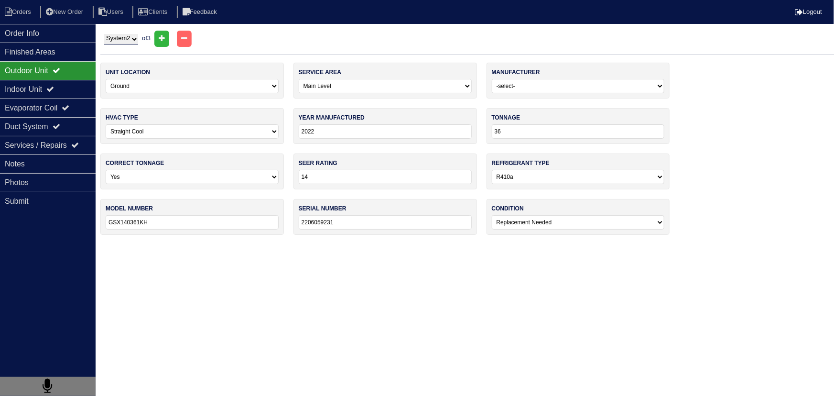
click at [61, 65] on div "Outdoor Unit" at bounding box center [48, 70] width 96 height 19
click at [58, 83] on div "Indoor Unit" at bounding box center [48, 89] width 96 height 19
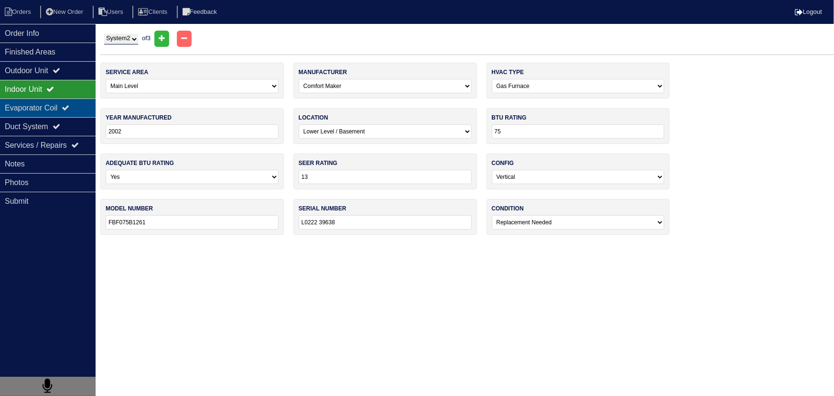
click at [58, 101] on div "Evaporator Coil" at bounding box center [48, 107] width 96 height 19
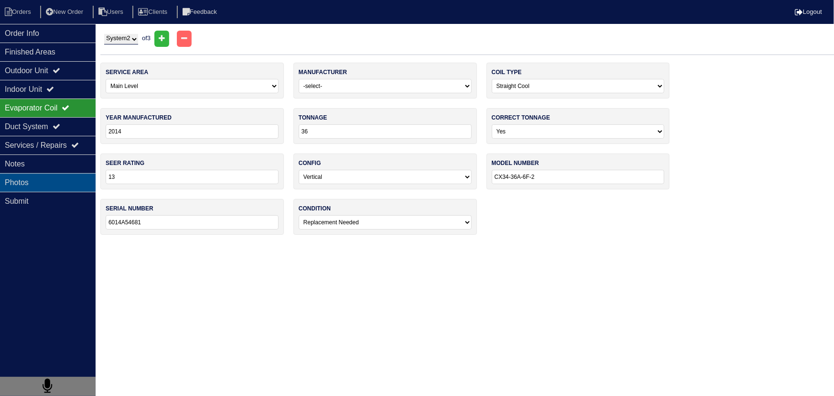
click at [53, 179] on div "Photos" at bounding box center [48, 182] width 96 height 19
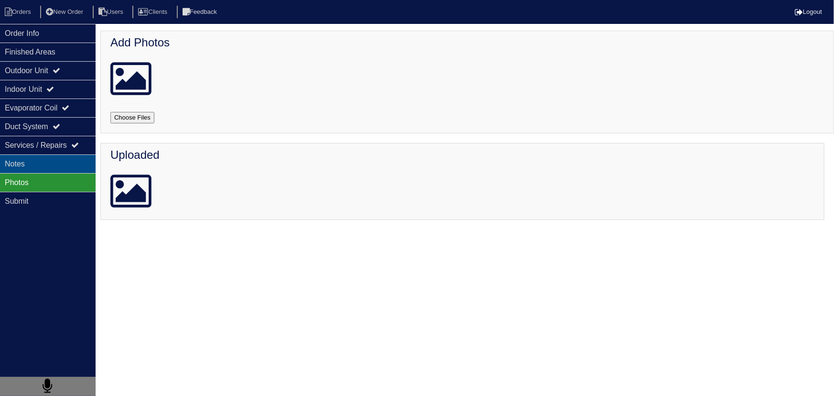
click at [60, 164] on div "Notes" at bounding box center [48, 163] width 96 height 19
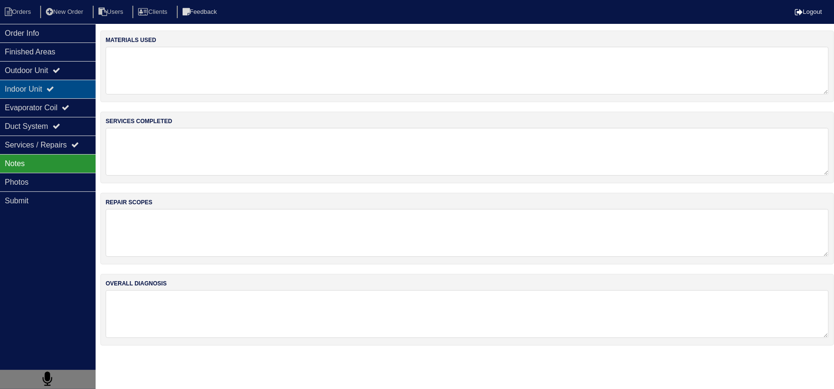
click at [57, 84] on div "Indoor Unit" at bounding box center [48, 89] width 96 height 19
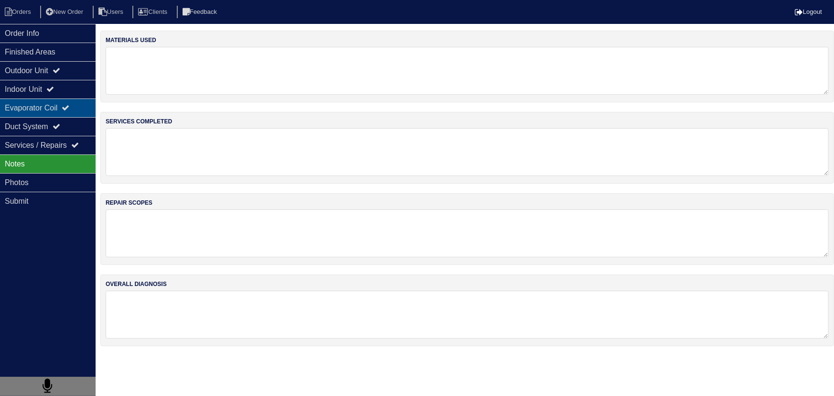
select select "2"
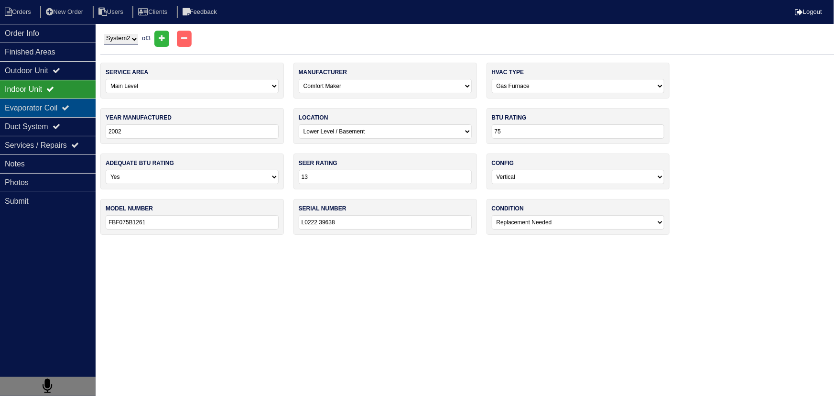
click at [54, 99] on div "Evaporator Coil" at bounding box center [48, 107] width 96 height 19
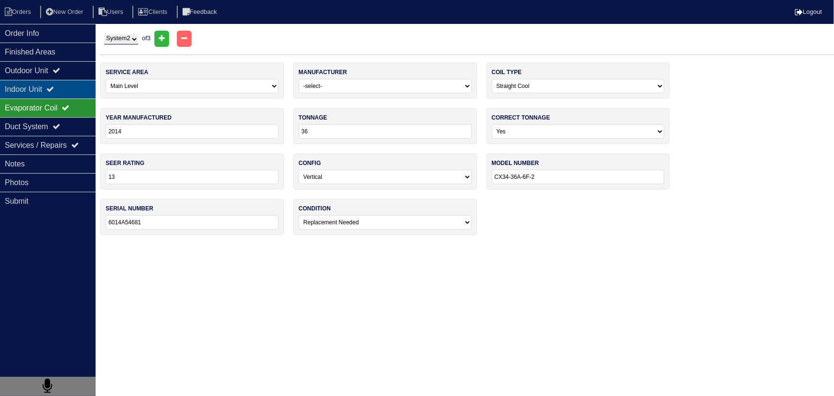
click at [55, 82] on div "Indoor Unit" at bounding box center [48, 89] width 96 height 19
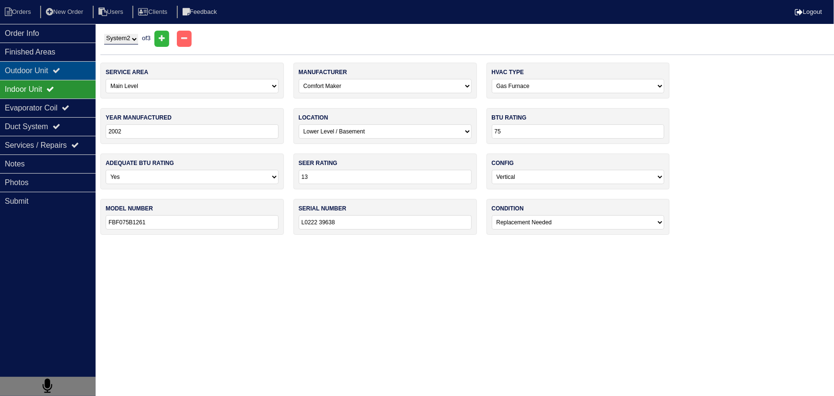
click at [60, 72] on icon at bounding box center [57, 70] width 8 height 8
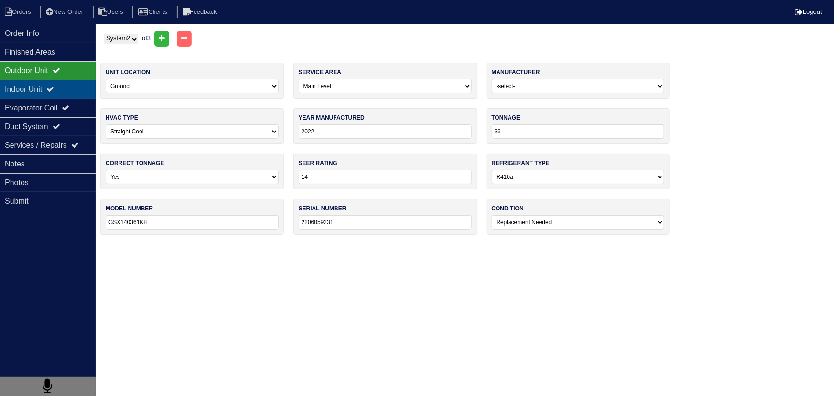
click at [49, 90] on div "Indoor Unit" at bounding box center [48, 89] width 96 height 19
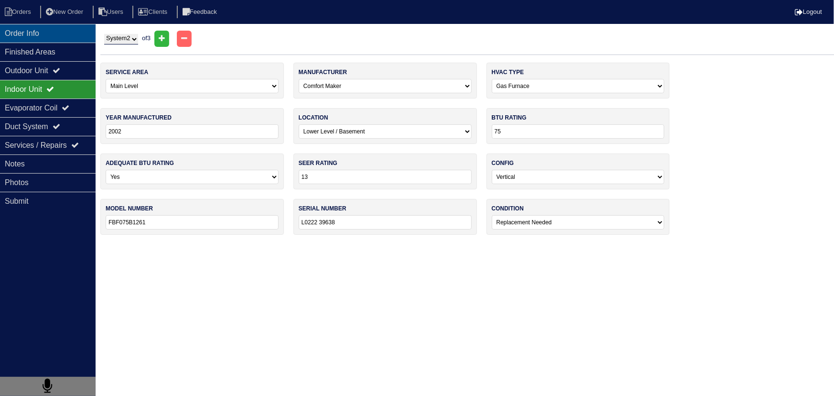
click at [44, 38] on div "Order Info" at bounding box center [48, 33] width 96 height 19
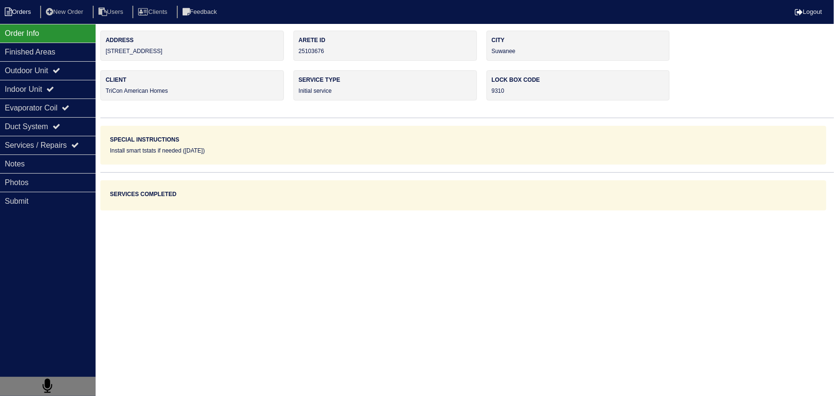
click at [27, 11] on li "Orders" at bounding box center [19, 12] width 39 height 13
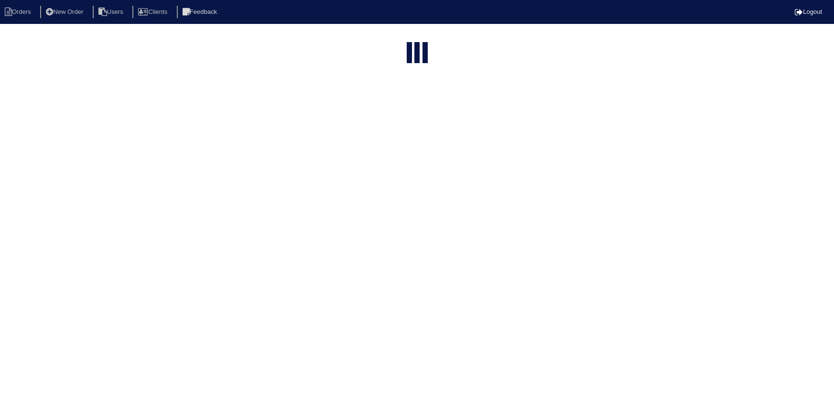
select select "15"
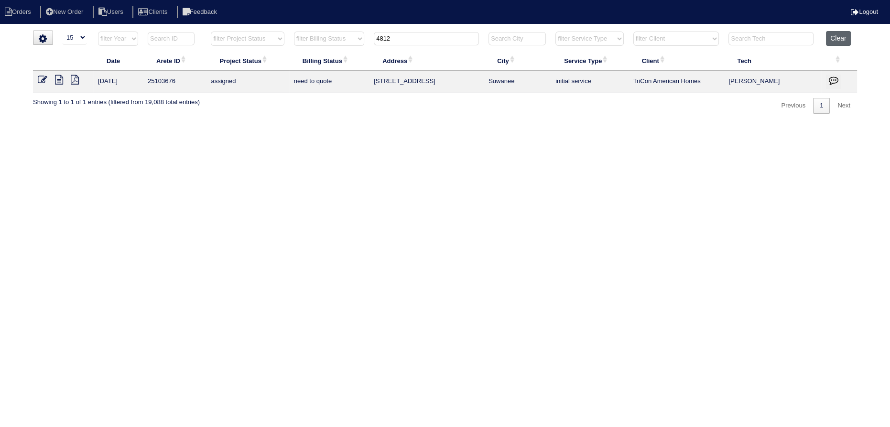
click at [830, 37] on button "Clear" at bounding box center [838, 38] width 24 height 15
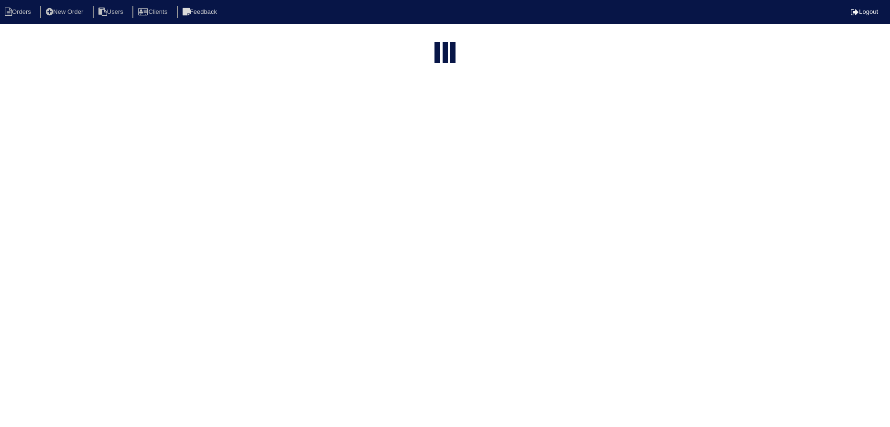
select select "15"
